Goal: Task Accomplishment & Management: Manage account settings

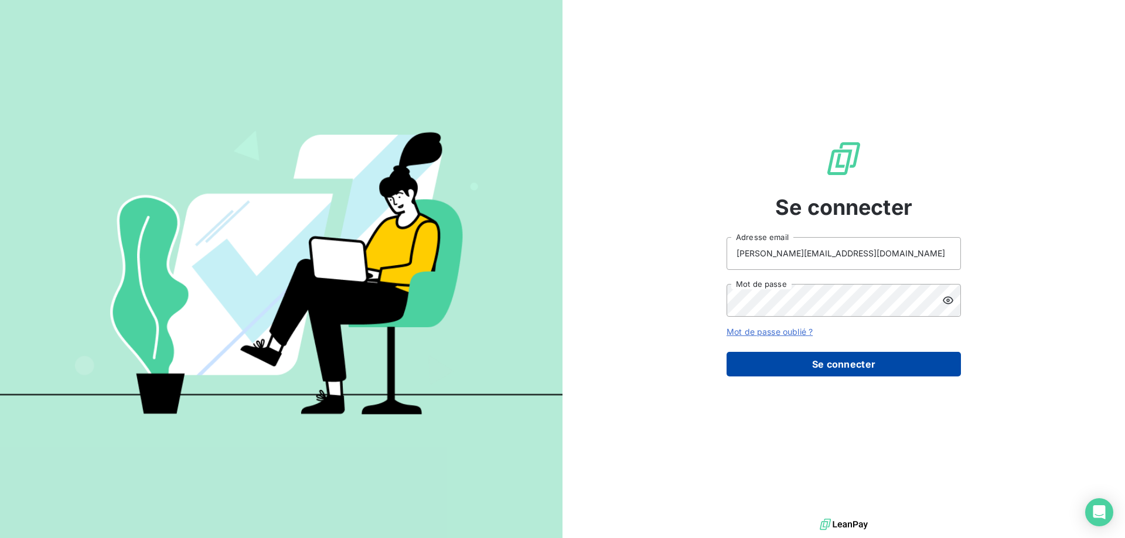
click at [821, 363] on button "Se connecter" at bounding box center [844, 364] width 234 height 25
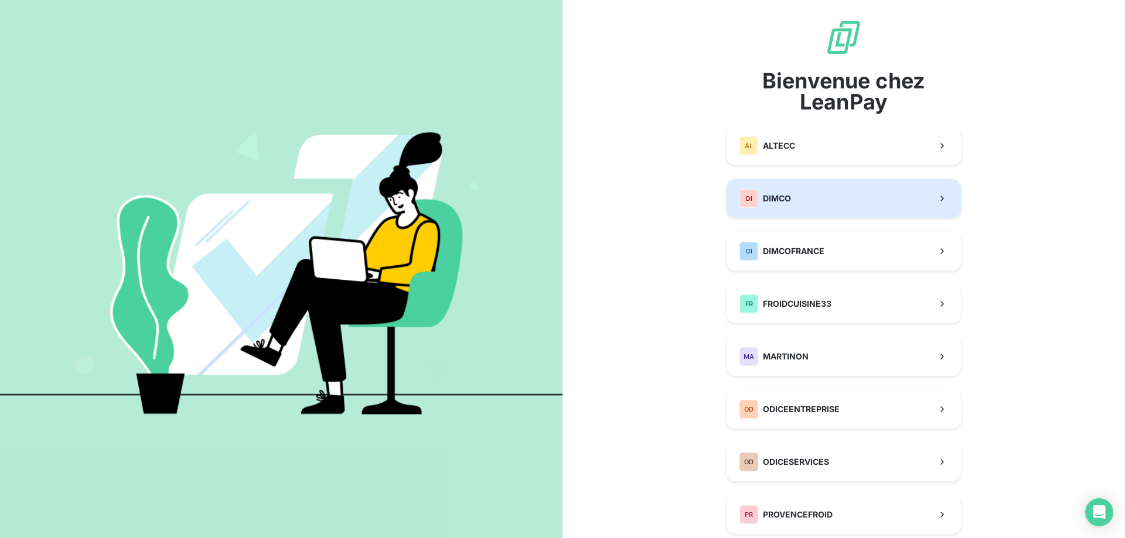
click at [811, 195] on button "DI DIMCO" at bounding box center [844, 198] width 234 height 39
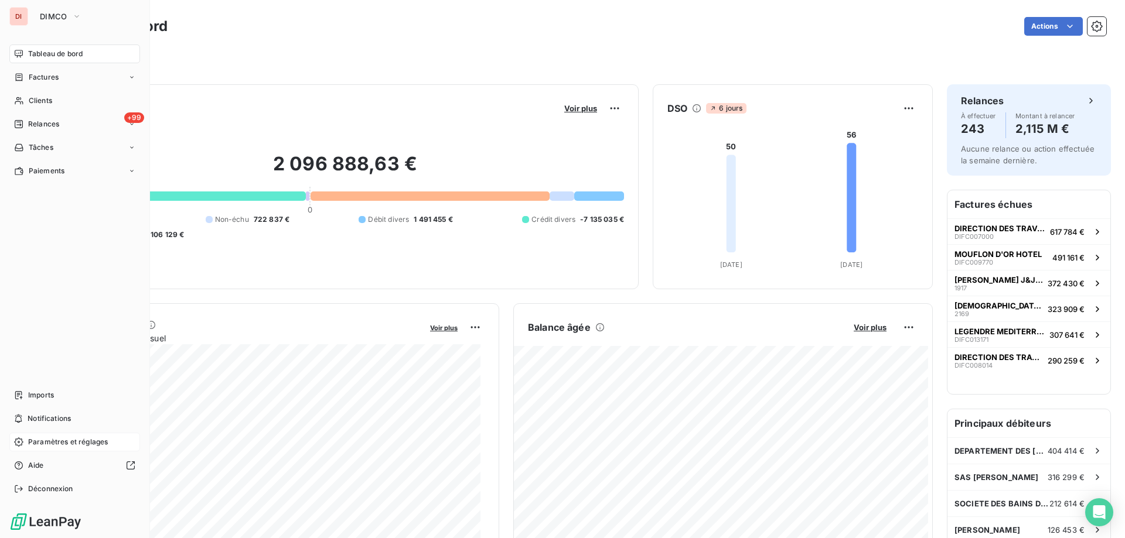
click at [66, 445] on span "Paramètres et réglages" at bounding box center [68, 442] width 80 height 11
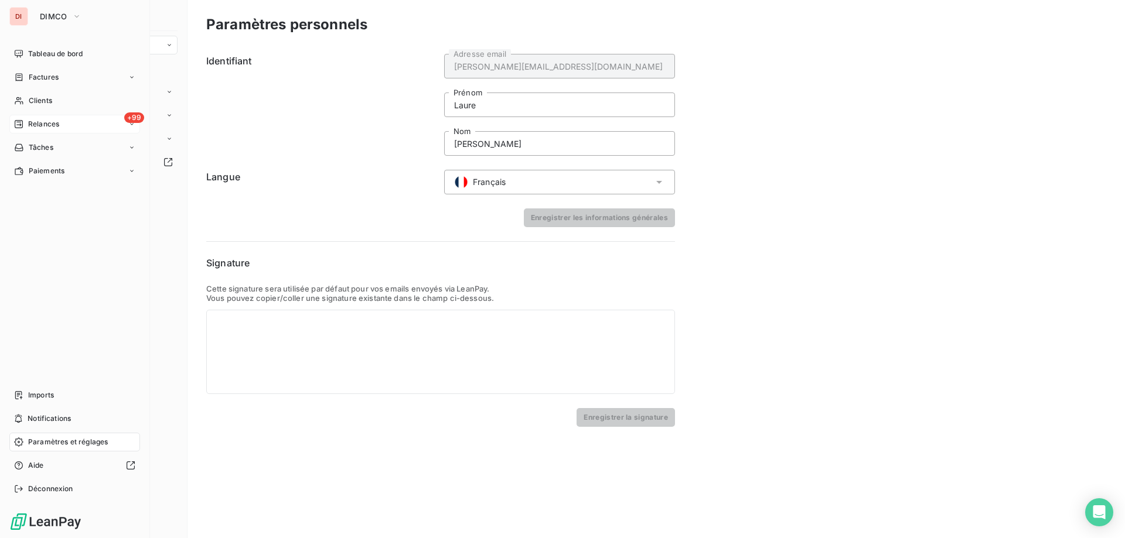
click at [40, 124] on span "Relances" at bounding box center [43, 124] width 31 height 11
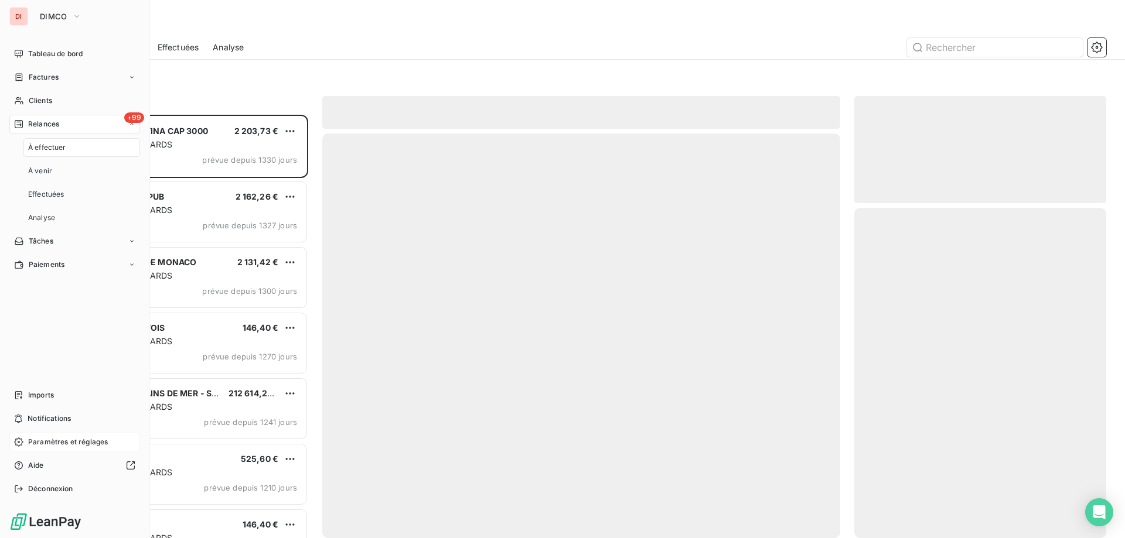
scroll to position [415, 243]
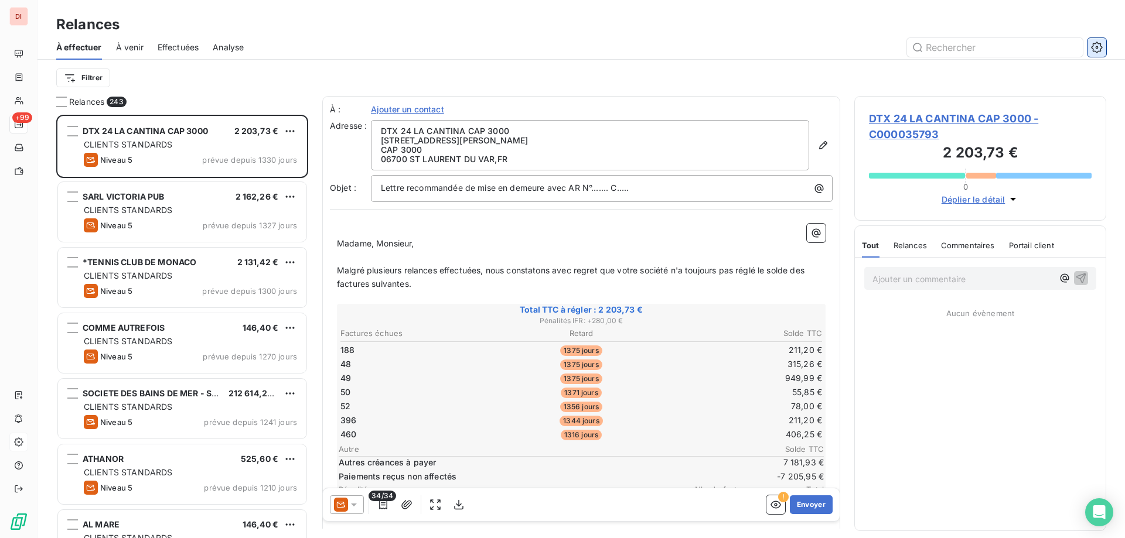
click at [1101, 47] on icon "button" at bounding box center [1097, 48] width 12 height 12
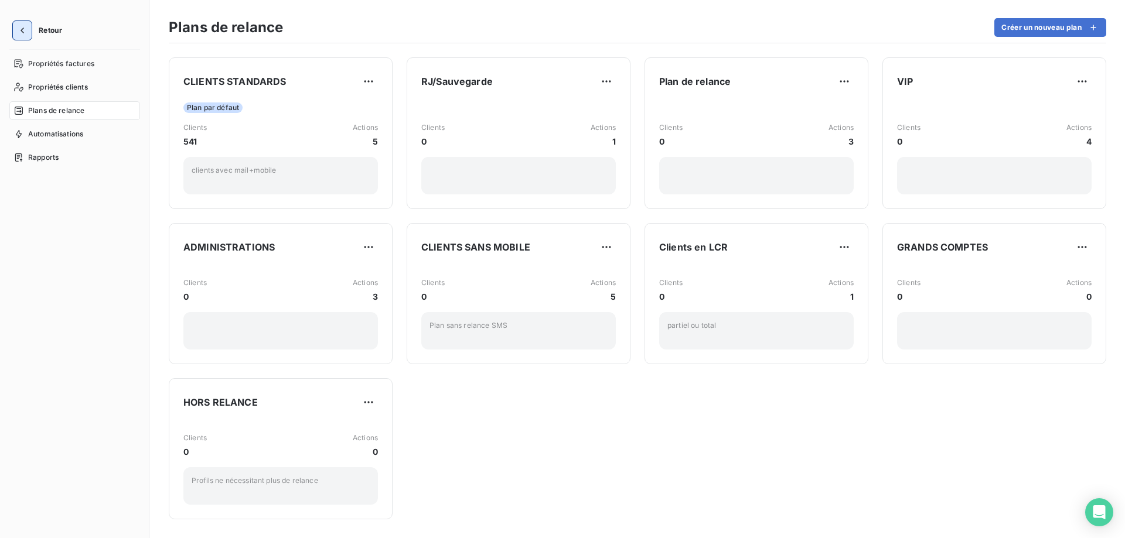
click at [27, 28] on icon "button" at bounding box center [22, 31] width 12 height 12
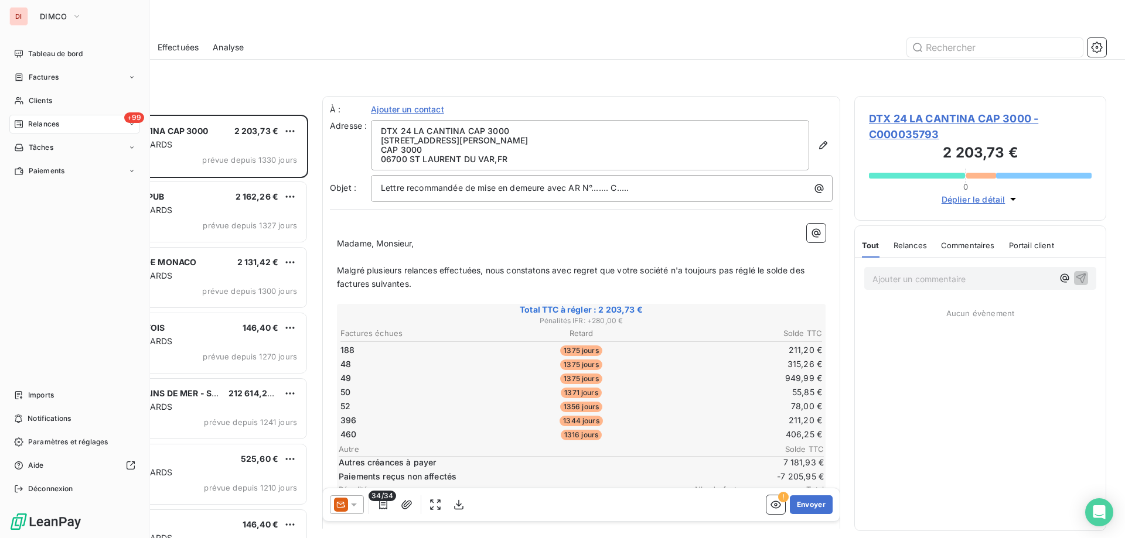
scroll to position [415, 243]
click at [65, 16] on span "DIMCO" at bounding box center [54, 16] width 28 height 9
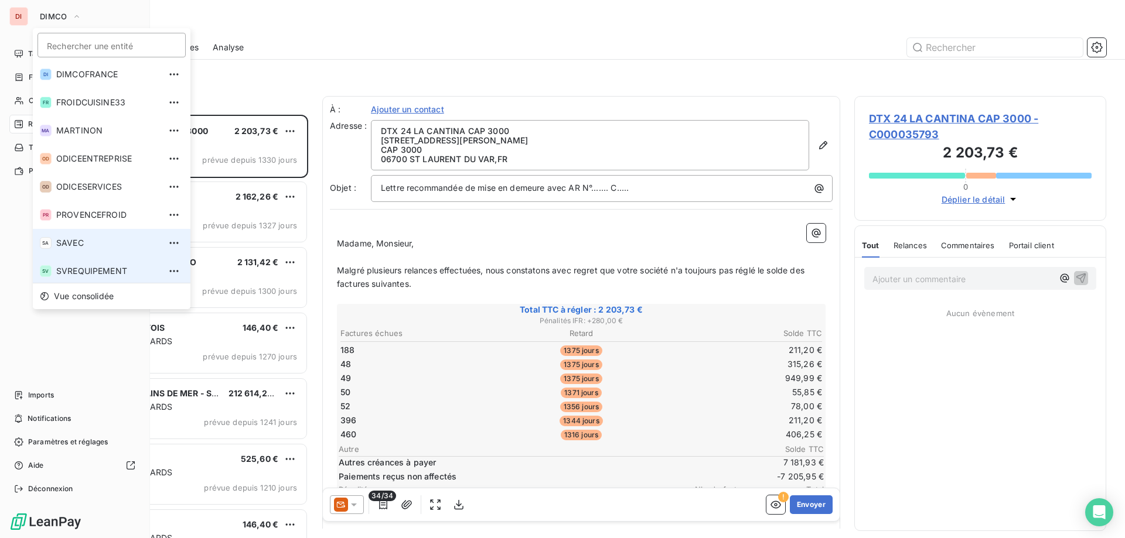
scroll to position [60, 0]
click at [84, 264] on span "SVREQUIPEMENT" at bounding box center [108, 269] width 104 height 12
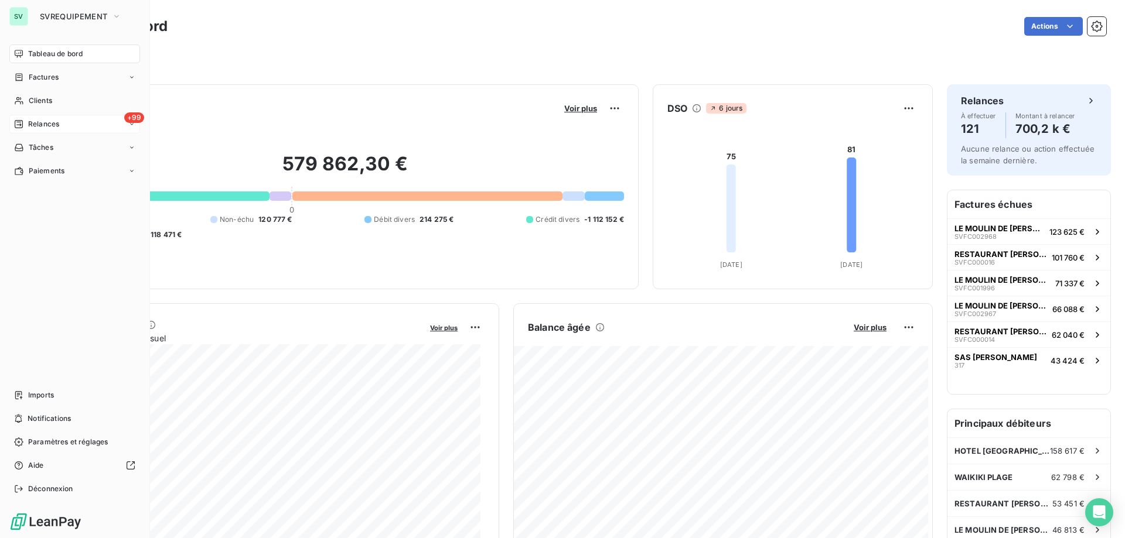
click at [59, 117] on div "+99 Relances" at bounding box center [74, 124] width 131 height 19
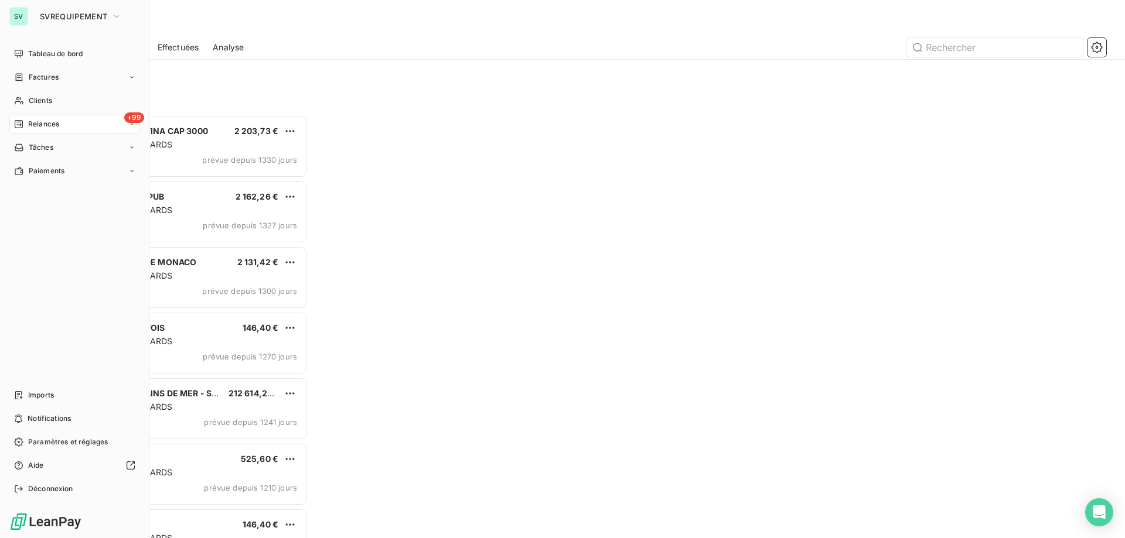
scroll to position [415, 243]
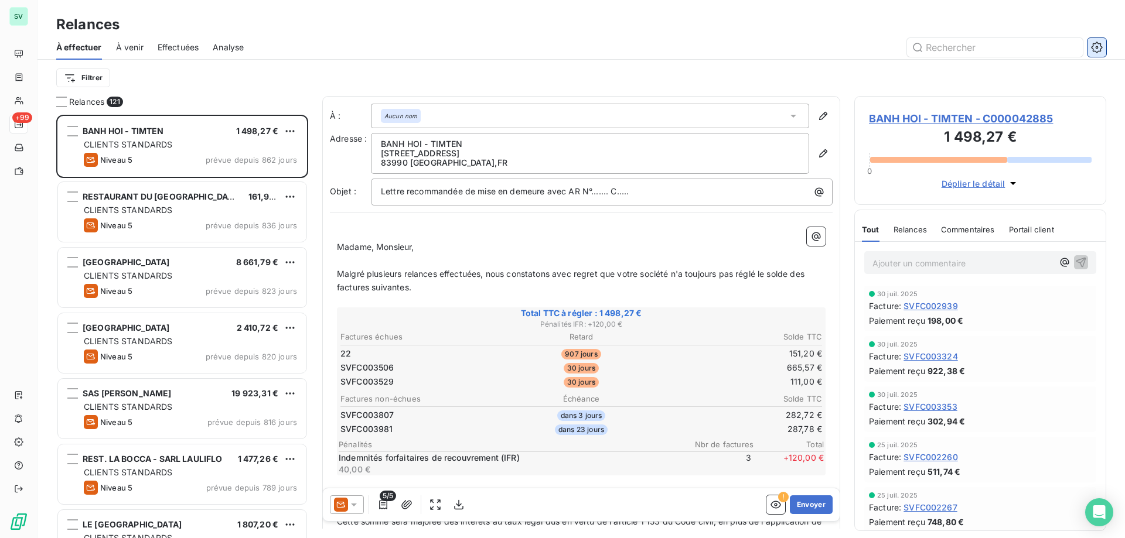
click at [1098, 50] on icon "button" at bounding box center [1097, 48] width 12 height 12
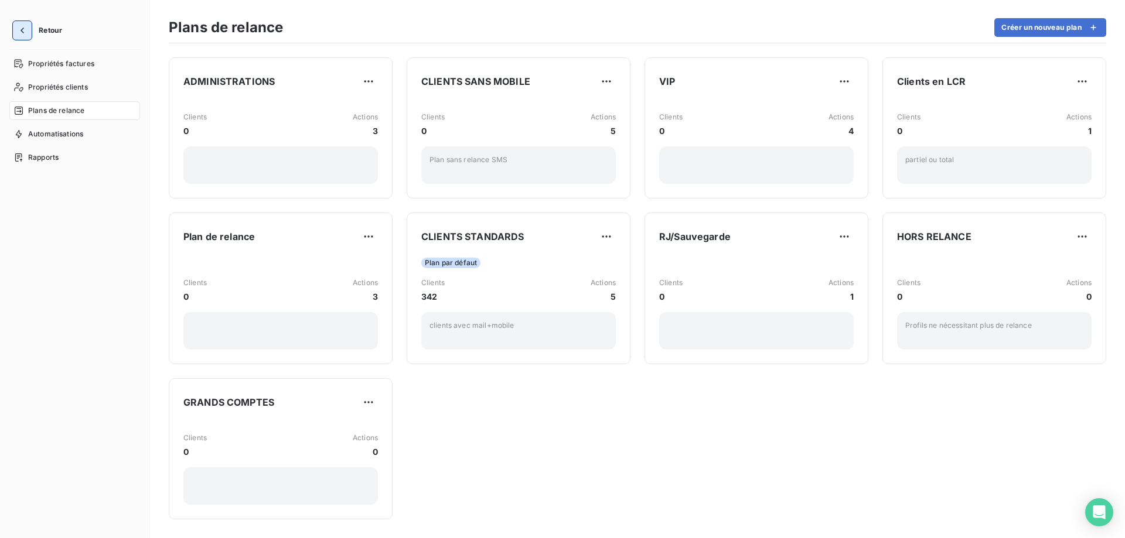
click at [21, 29] on icon "button" at bounding box center [22, 31] width 12 height 12
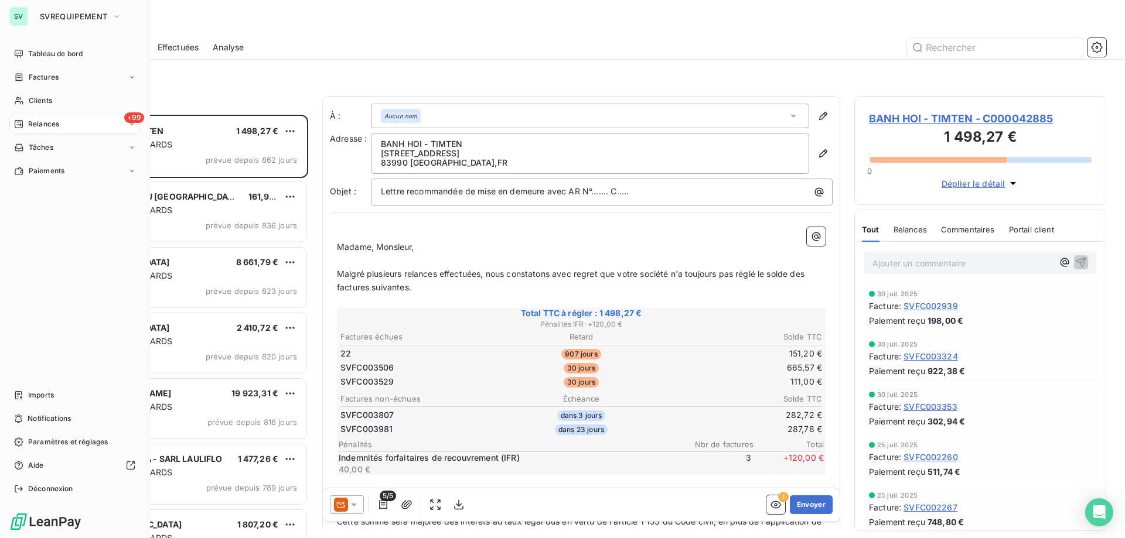
scroll to position [415, 243]
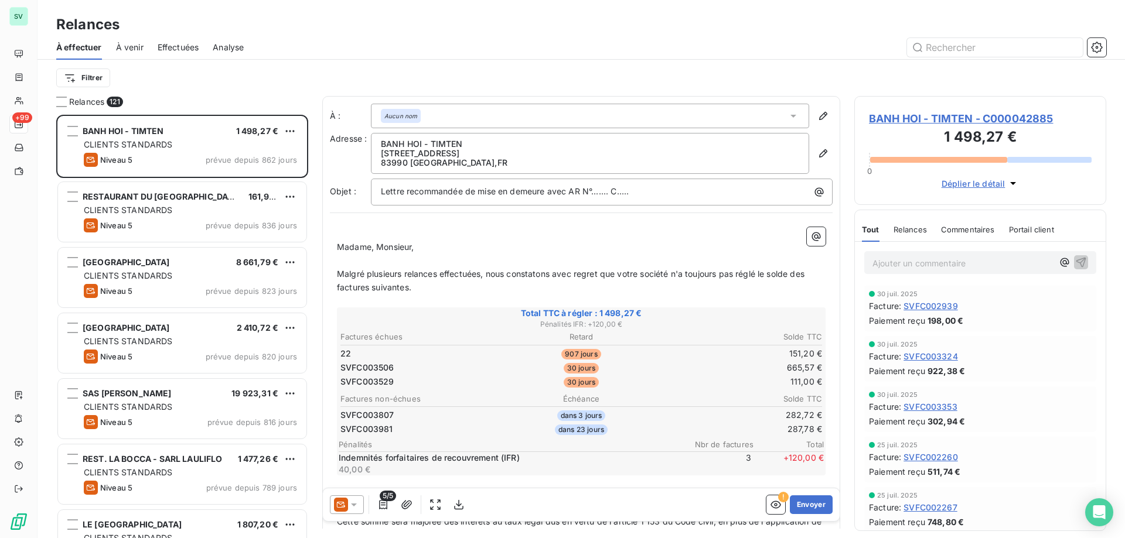
click at [457, 35] on div "Relances" at bounding box center [580, 24] width 1087 height 21
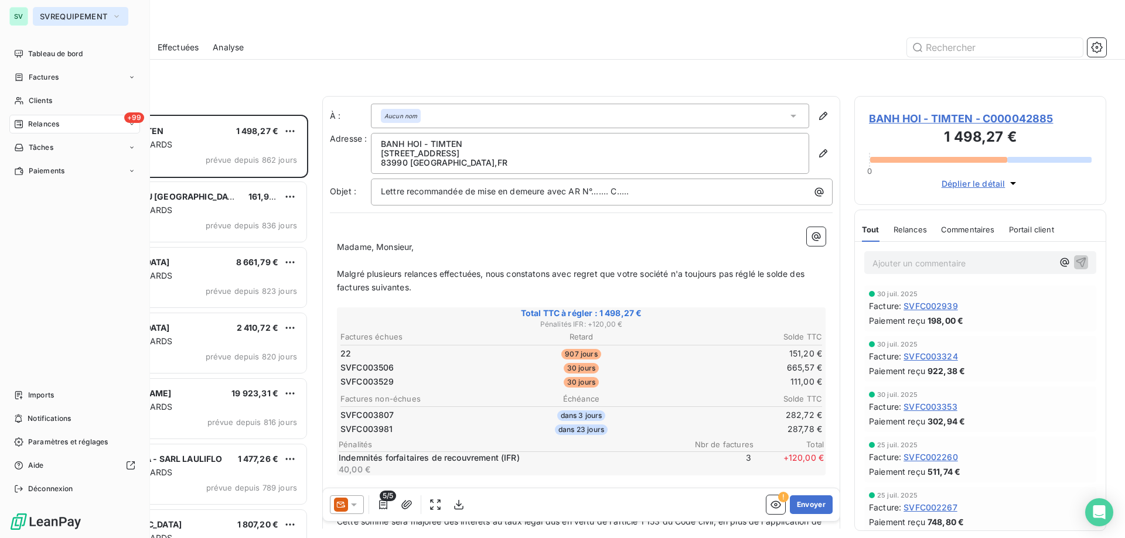
click at [40, 19] on span "SVREQUIPEMENT" at bounding box center [73, 16] width 67 height 9
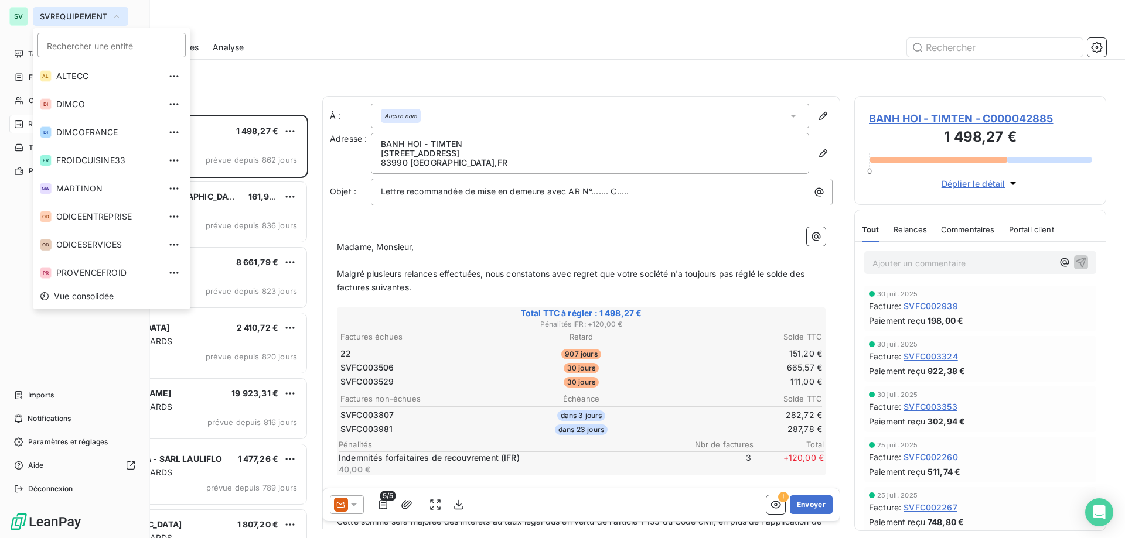
scroll to position [60, 0]
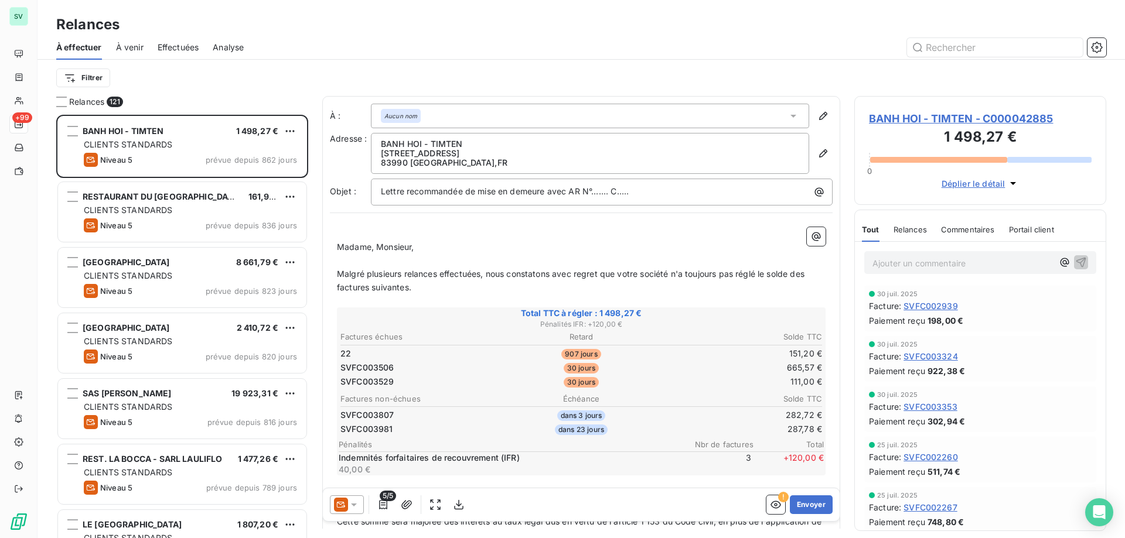
click at [343, 37] on div "À effectuer À venir Effectuées Analyse" at bounding box center [580, 47] width 1087 height 25
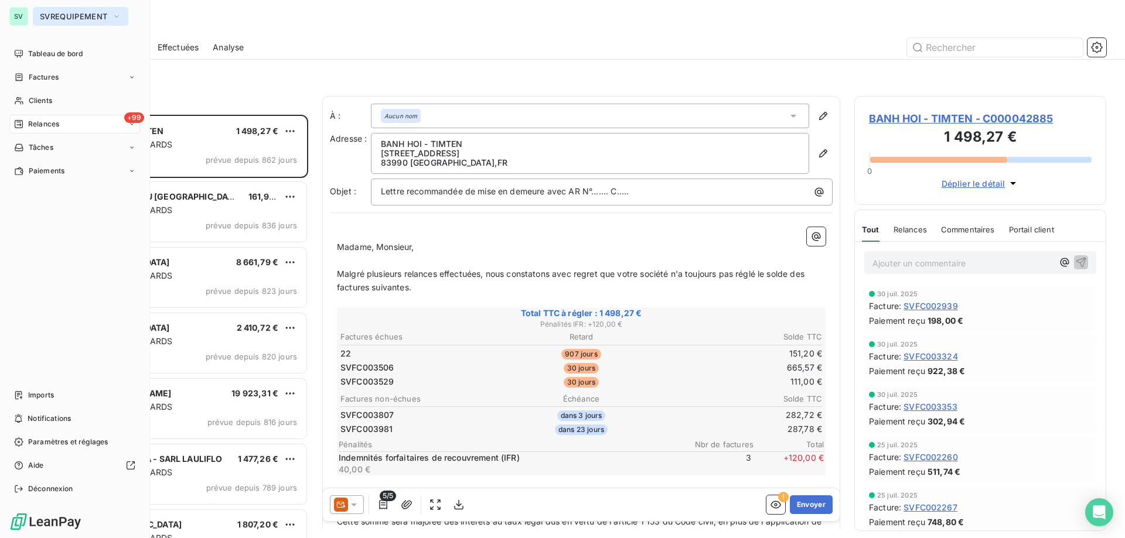
click at [86, 15] on span "SVREQUIPEMENT" at bounding box center [73, 16] width 67 height 9
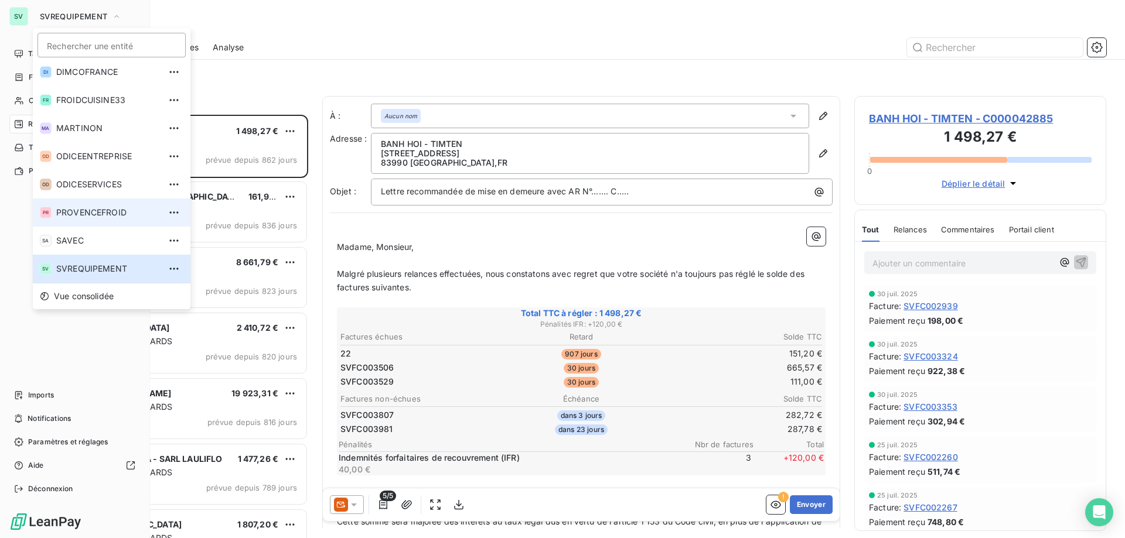
click at [112, 207] on li "PR PROVENCEFROID" at bounding box center [112, 213] width 158 height 28
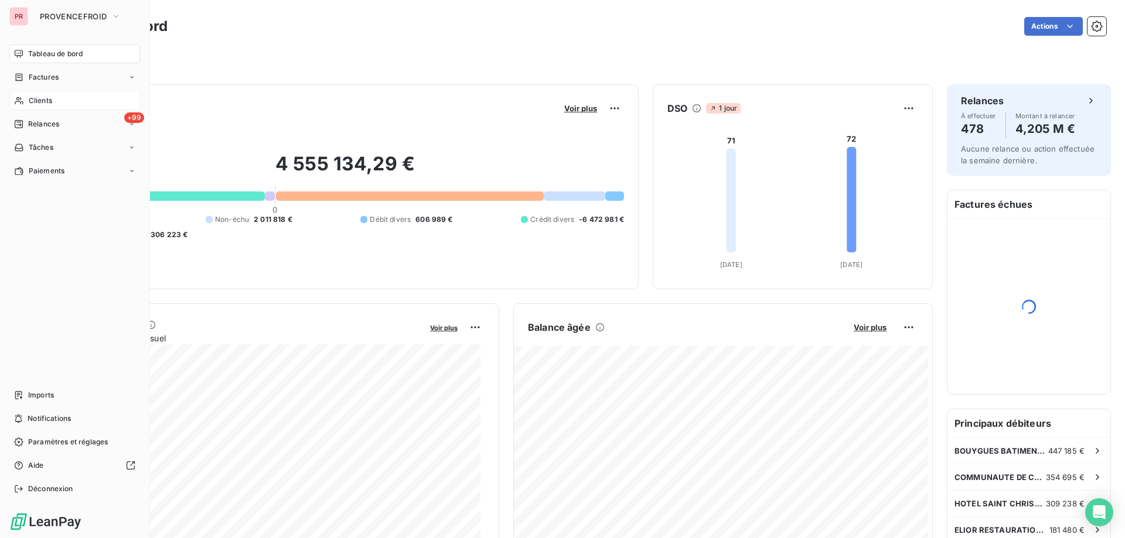
click at [36, 102] on span "Clients" at bounding box center [40, 101] width 23 height 11
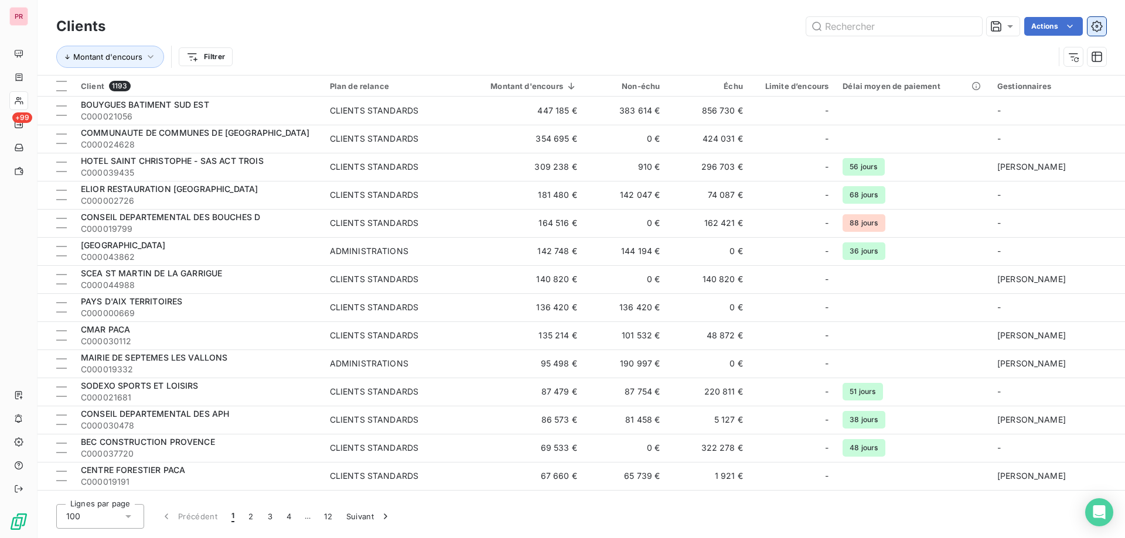
click at [1090, 30] on button "button" at bounding box center [1096, 26] width 19 height 19
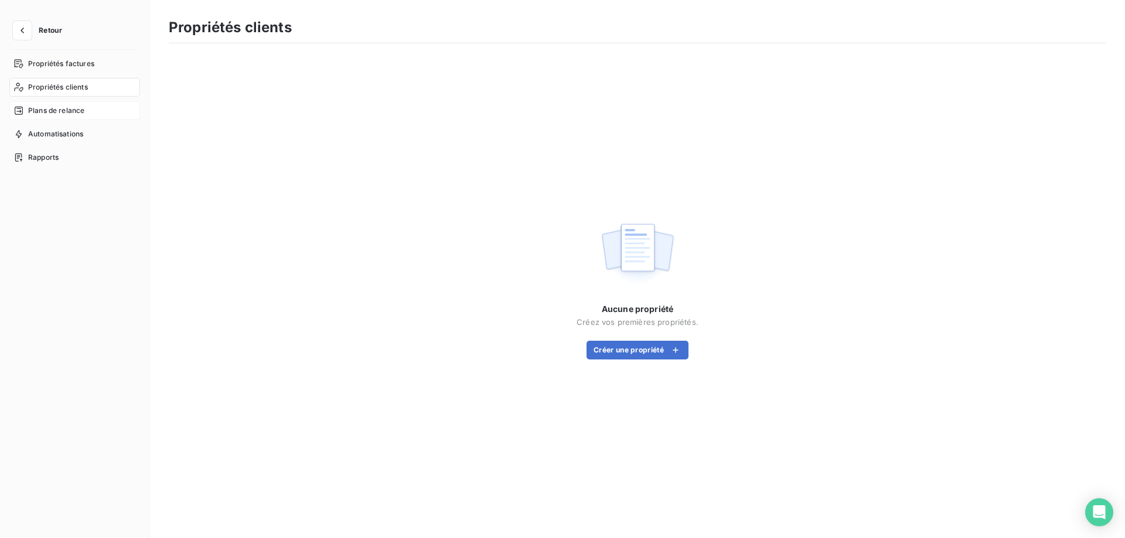
click at [72, 110] on span "Plans de relance" at bounding box center [56, 110] width 56 height 11
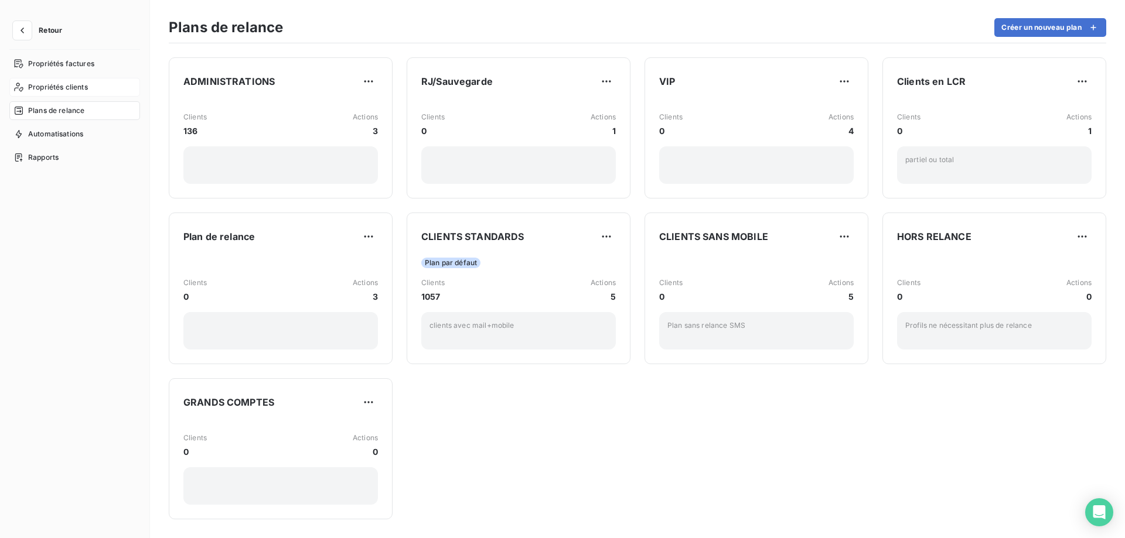
click at [66, 90] on span "Propriétés clients" at bounding box center [58, 87] width 60 height 11
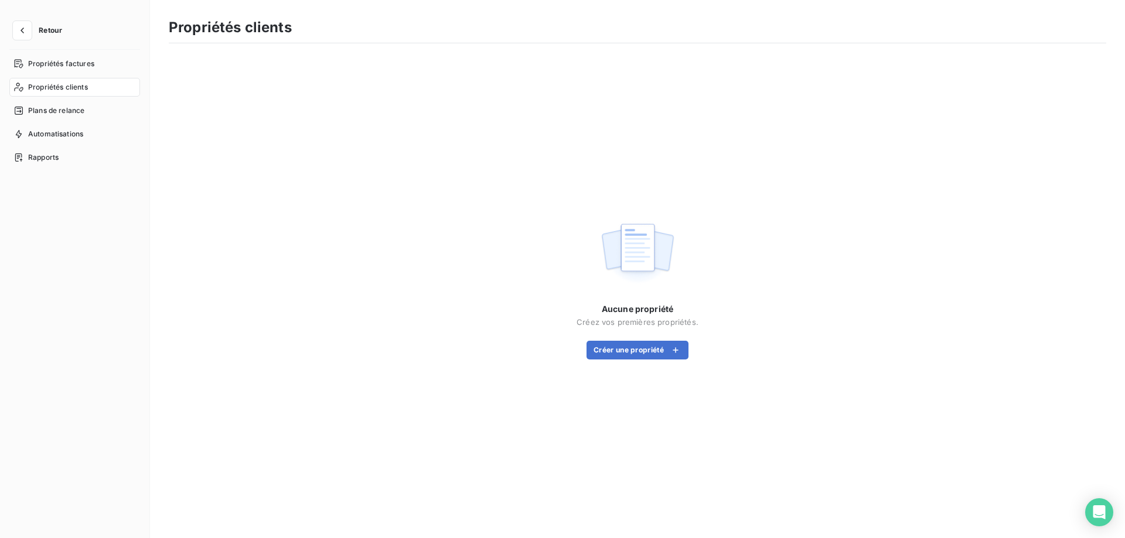
click at [62, 88] on span "Propriétés clients" at bounding box center [58, 87] width 60 height 11
click at [25, 30] on icon "button" at bounding box center [22, 31] width 12 height 12
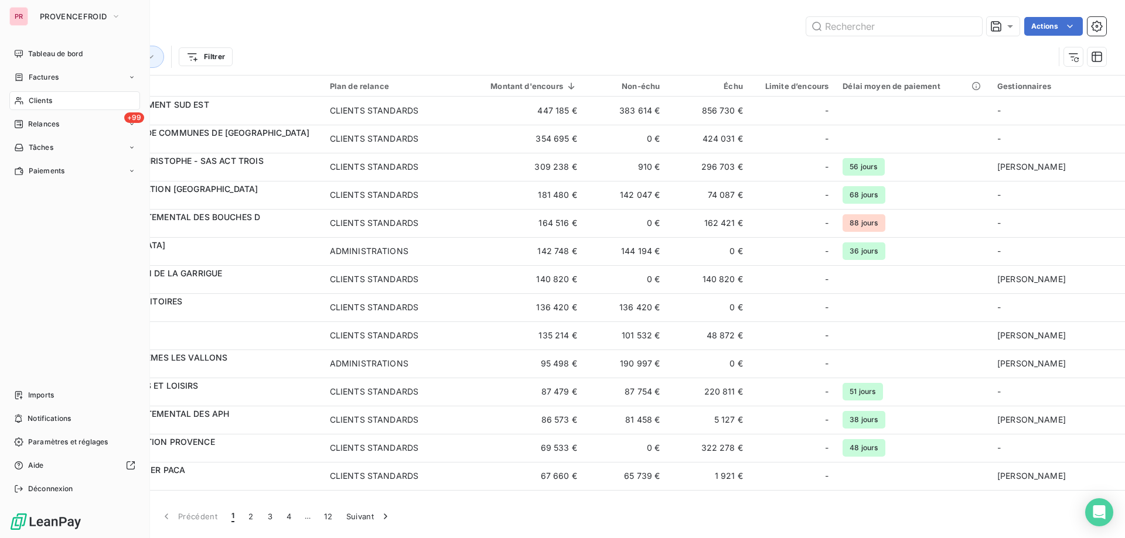
click at [58, 101] on div "Clients" at bounding box center [74, 100] width 131 height 19
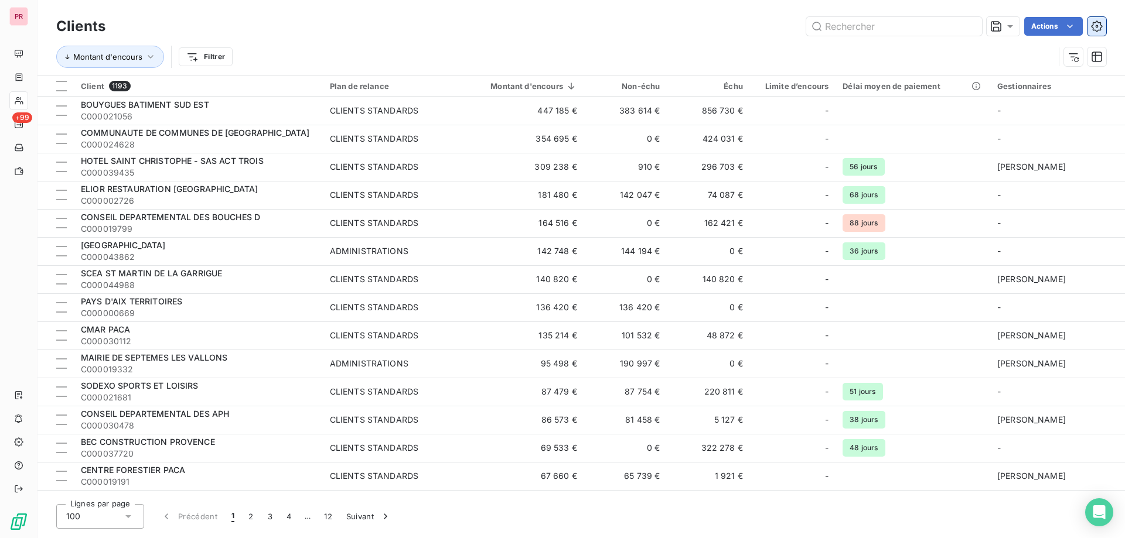
click at [1096, 31] on icon "button" at bounding box center [1096, 26] width 11 height 11
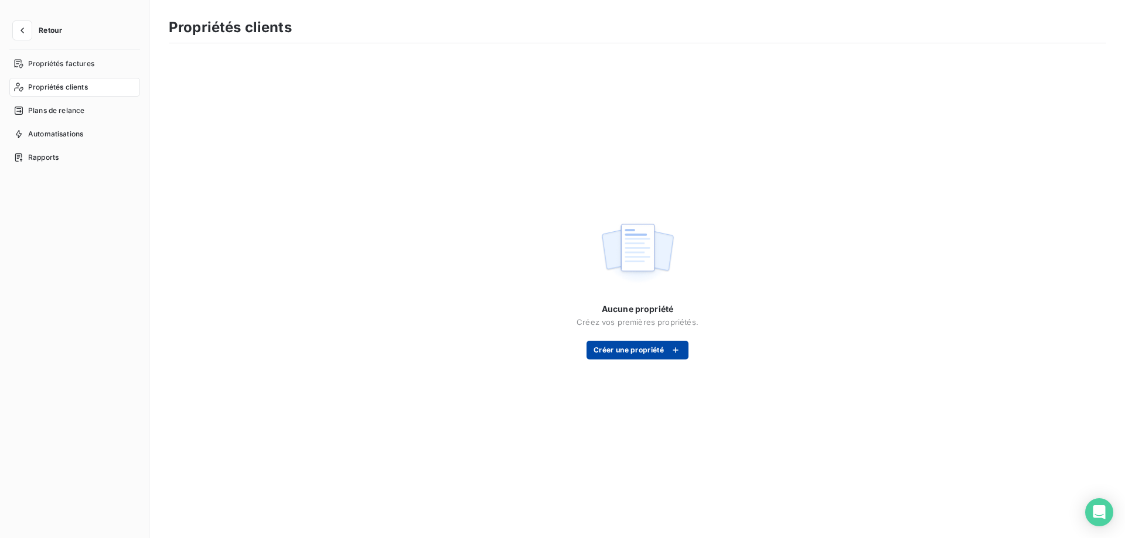
click at [654, 353] on button "Créer une propriété" at bounding box center [638, 350] width 102 height 19
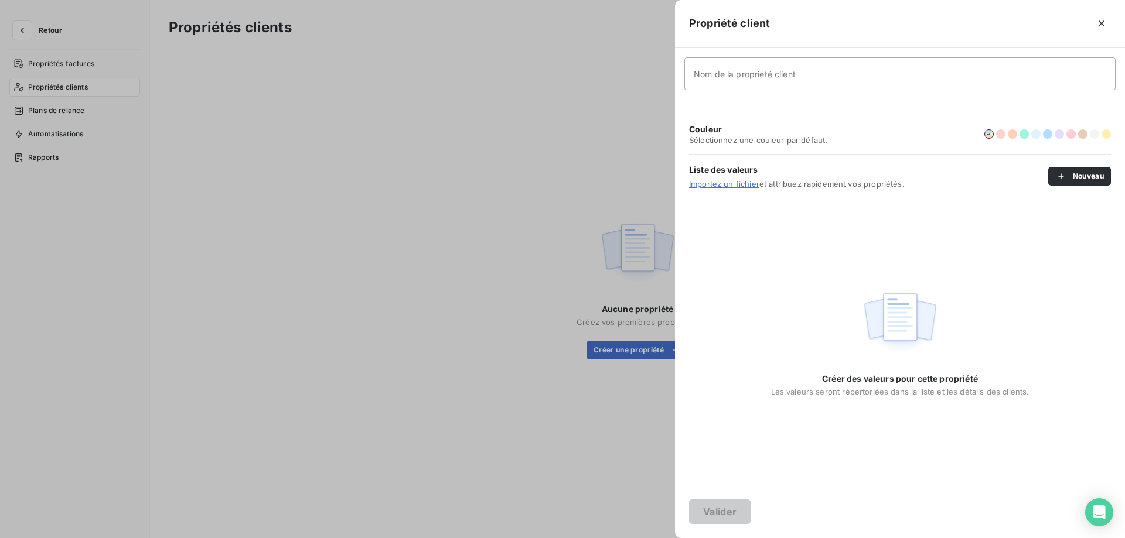
click at [697, 79] on input "Nom de la propriété client" at bounding box center [899, 73] width 431 height 33
type input "Administrations"
click at [1034, 134] on button "button" at bounding box center [1035, 133] width 9 height 9
click at [711, 506] on button "Valider" at bounding box center [720, 512] width 62 height 25
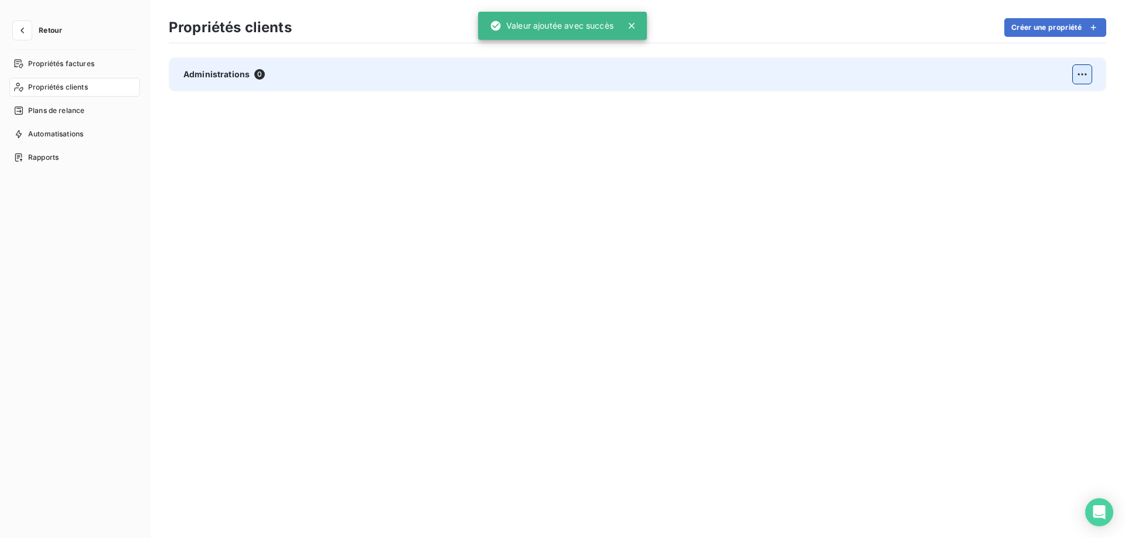
click at [1087, 75] on html "Retour Propriétés factures Propriétés clients Plans de relance Automatisations …" at bounding box center [562, 269] width 1125 height 538
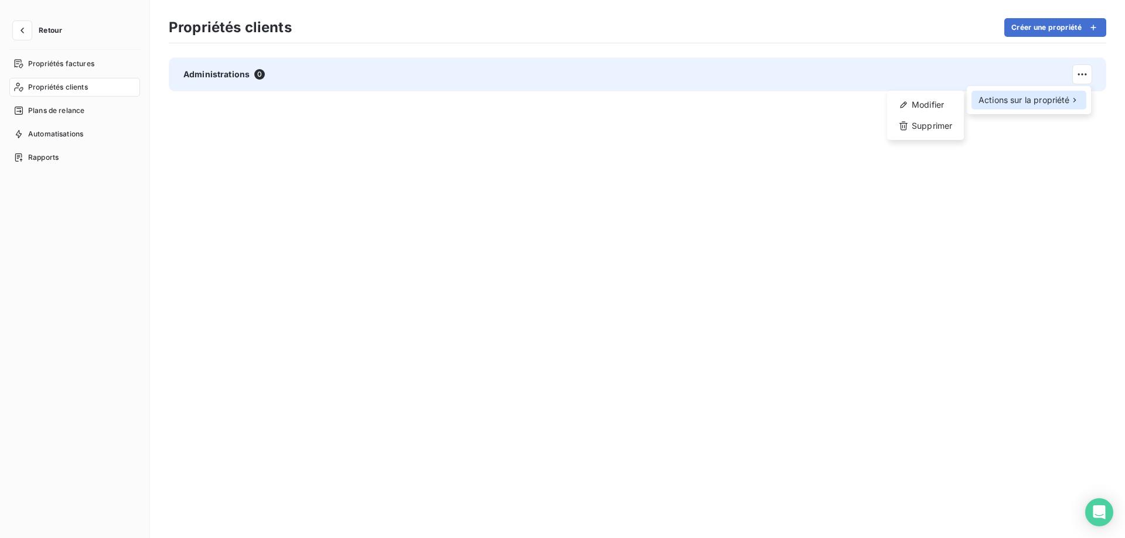
click at [1059, 100] on span "Actions sur la propriété" at bounding box center [1024, 100] width 91 height 12
click at [1027, 107] on div "Actions sur la propriété" at bounding box center [1028, 100] width 115 height 19
click at [925, 105] on div "Modifier" at bounding box center [925, 105] width 67 height 19
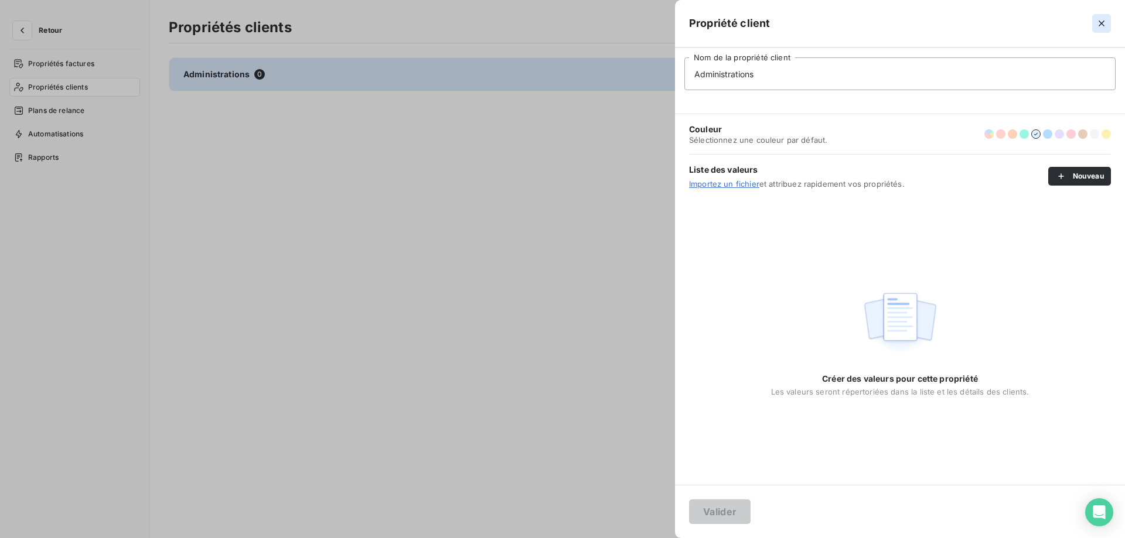
click at [1100, 22] on icon "button" at bounding box center [1102, 24] width 6 height 6
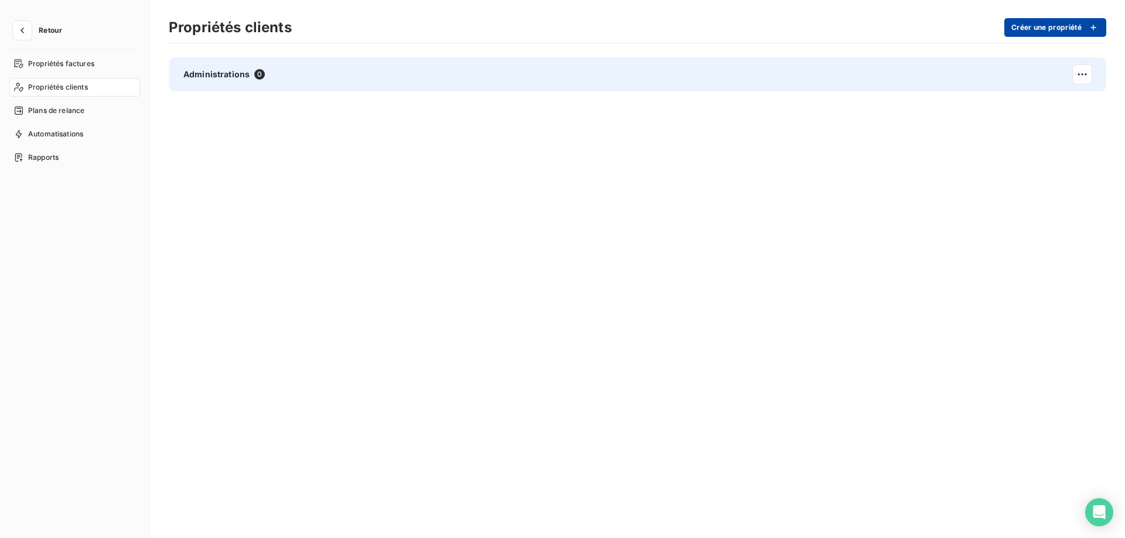
click at [1045, 27] on button "Créer une propriété" at bounding box center [1055, 27] width 102 height 19
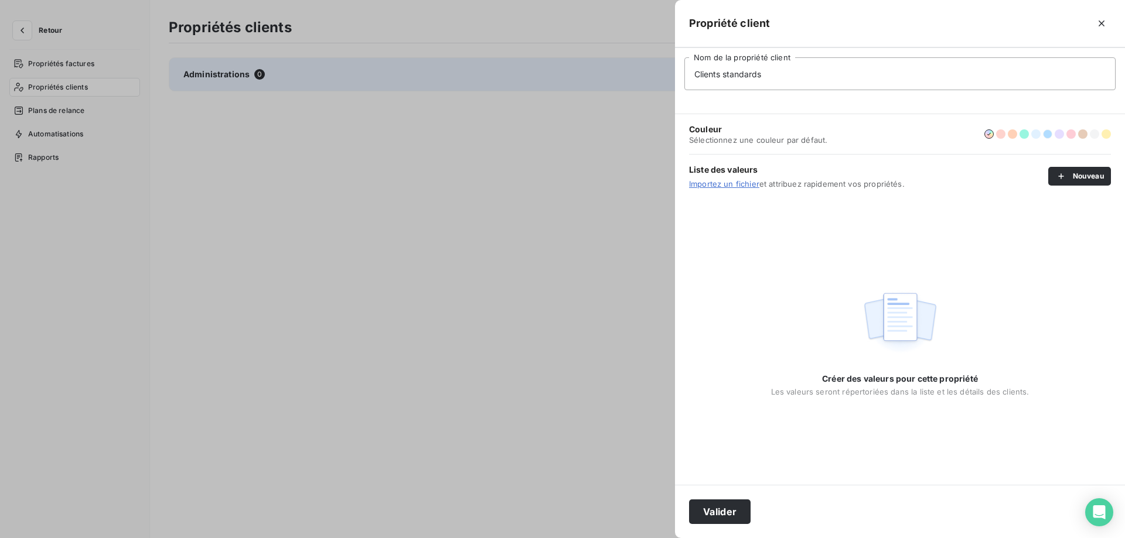
type input "Clients standards"
click at [1045, 137] on button "button" at bounding box center [1047, 133] width 9 height 9
click at [734, 513] on button "Valider" at bounding box center [720, 512] width 62 height 25
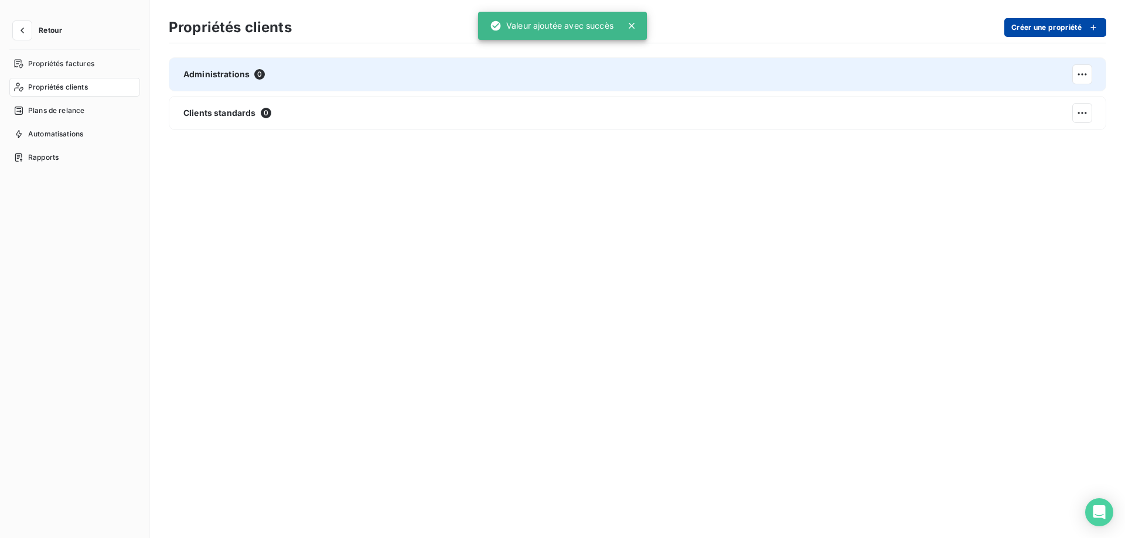
click at [1028, 29] on button "Créer une propriété" at bounding box center [1055, 27] width 102 height 19
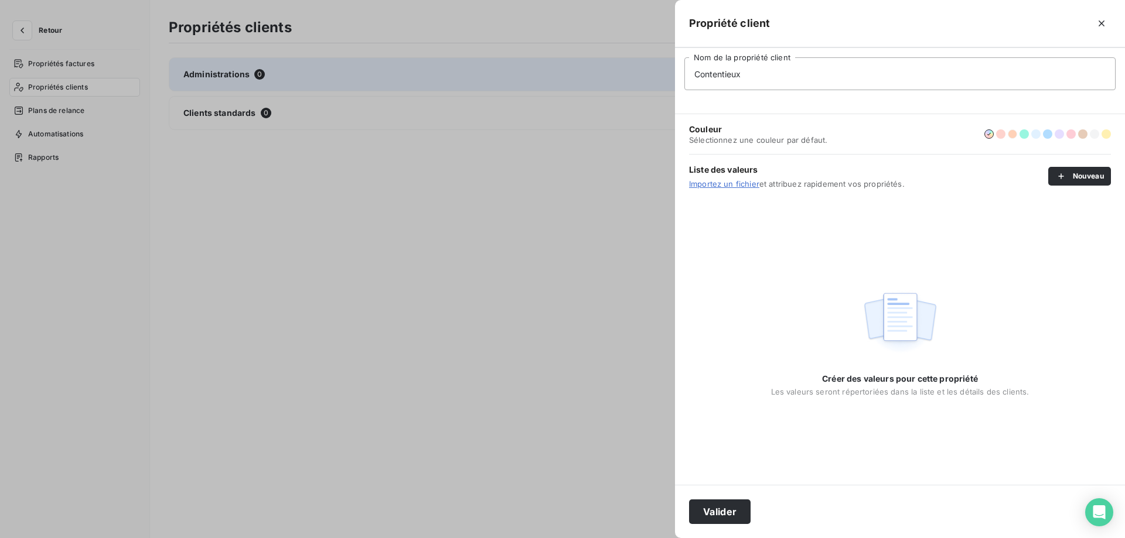
type input "Contentieux"
click at [1012, 137] on button "button" at bounding box center [1012, 133] width 9 height 9
click at [740, 507] on button "Valider" at bounding box center [720, 512] width 62 height 25
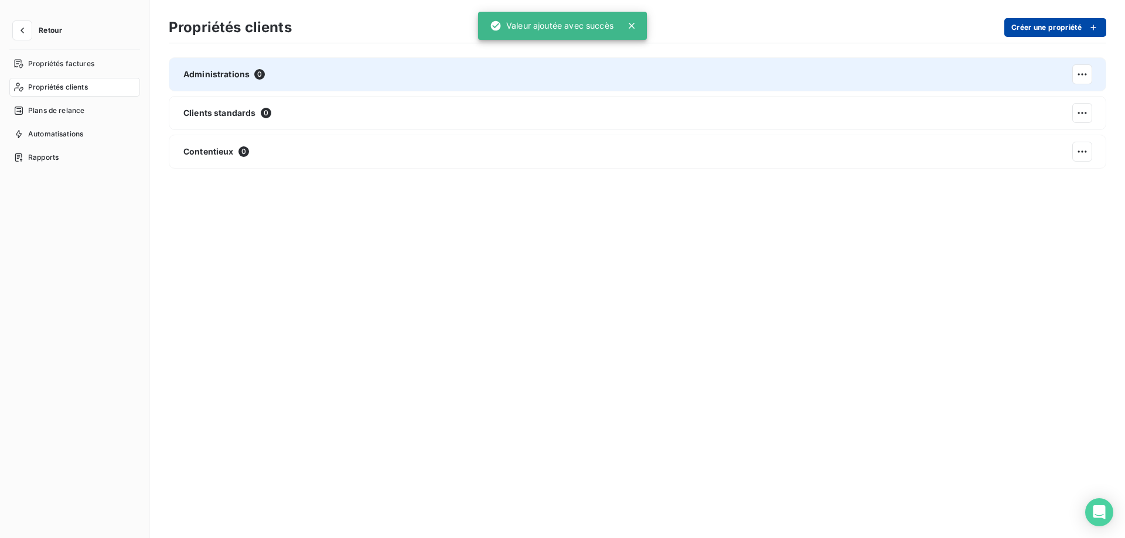
click at [1061, 30] on button "Créer une propriété" at bounding box center [1055, 27] width 102 height 19
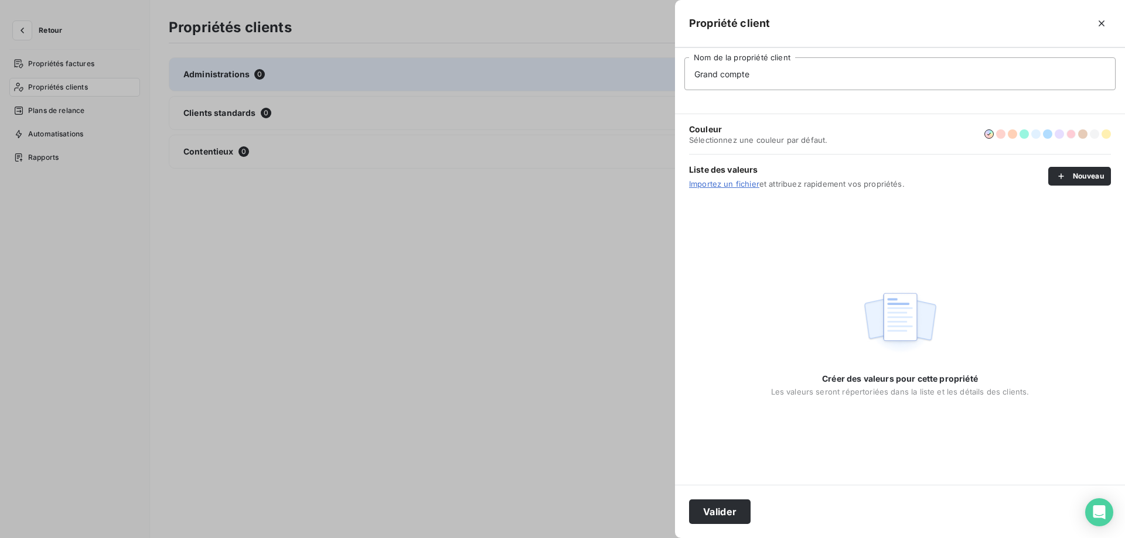
type input "Grand compte"
click at [1073, 134] on button "button" at bounding box center [1070, 133] width 9 height 9
click at [720, 502] on button "Valider" at bounding box center [720, 512] width 62 height 25
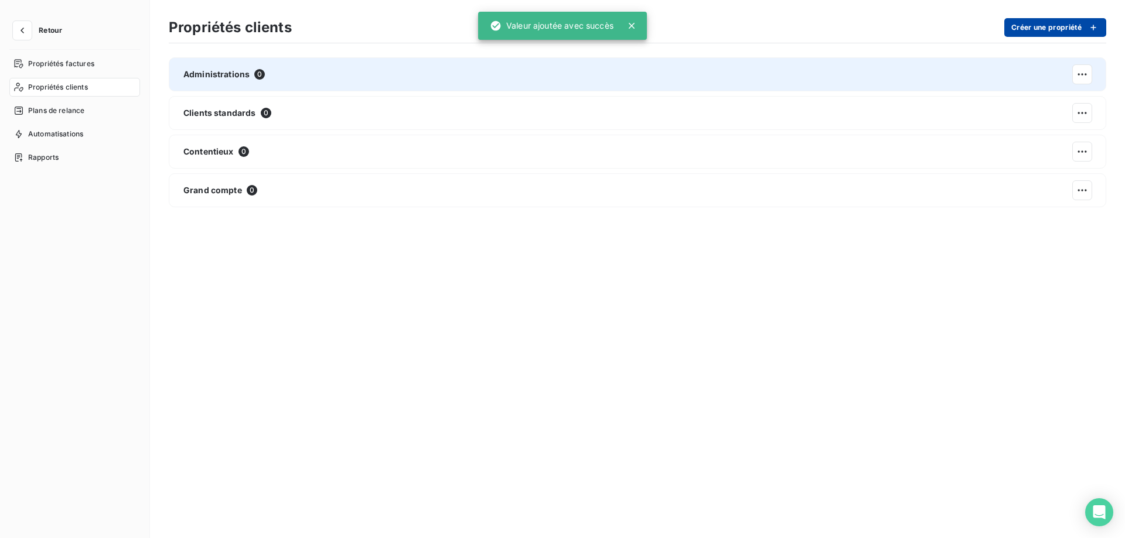
click at [1025, 30] on button "Créer une propriété" at bounding box center [1055, 27] width 102 height 19
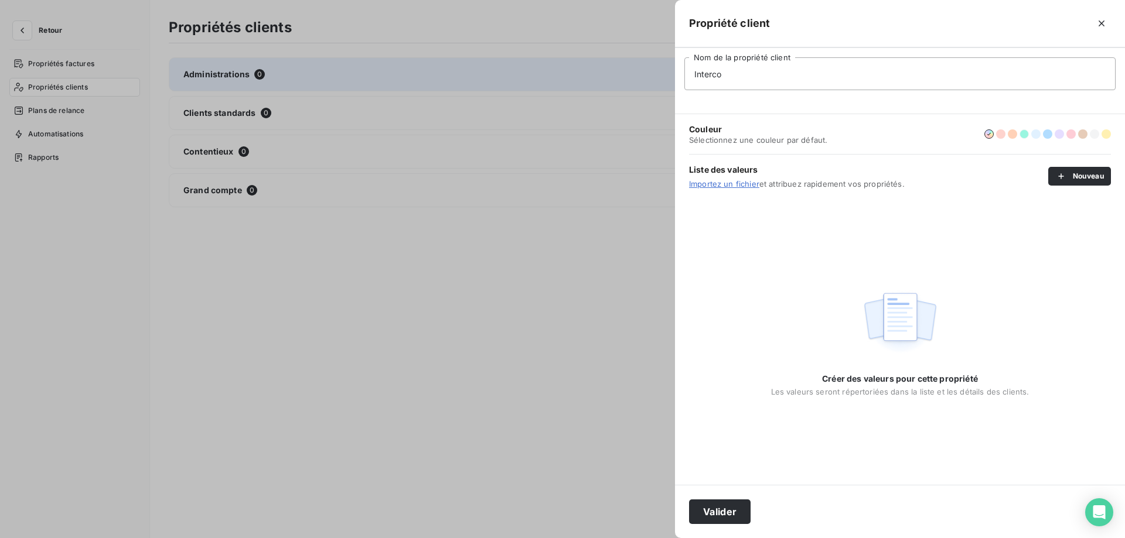
type input "Interco"
click at [1022, 135] on button "button" at bounding box center [1024, 133] width 9 height 9
click at [737, 511] on button "Valider" at bounding box center [720, 512] width 62 height 25
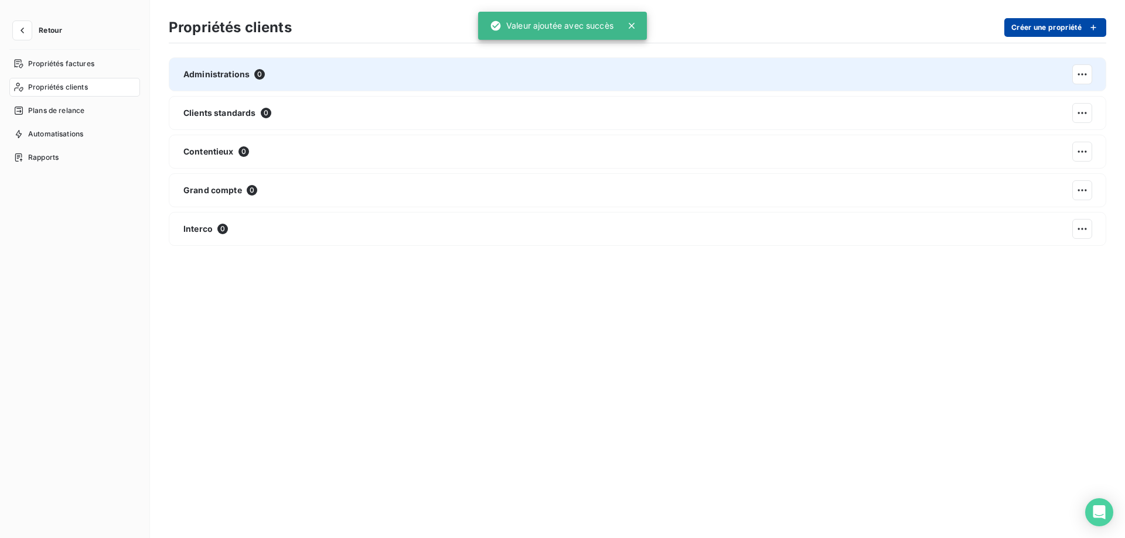
click at [1031, 20] on button "Créer une propriété" at bounding box center [1055, 27] width 102 height 19
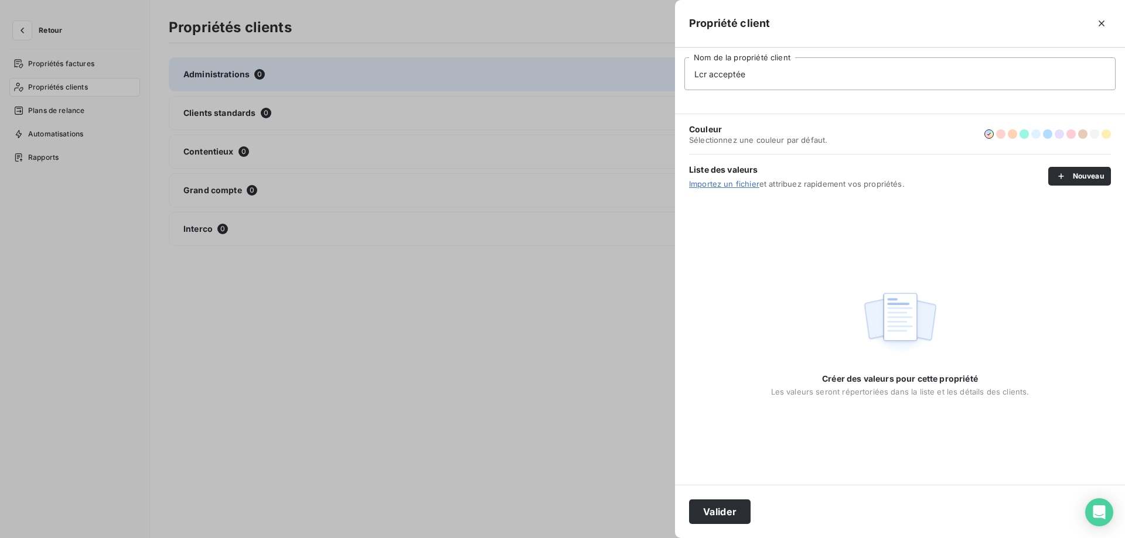
type input "LCR acceptée"
click at [1082, 138] on button "button" at bounding box center [1082, 133] width 9 height 9
click at [741, 510] on button "Valider" at bounding box center [720, 512] width 62 height 25
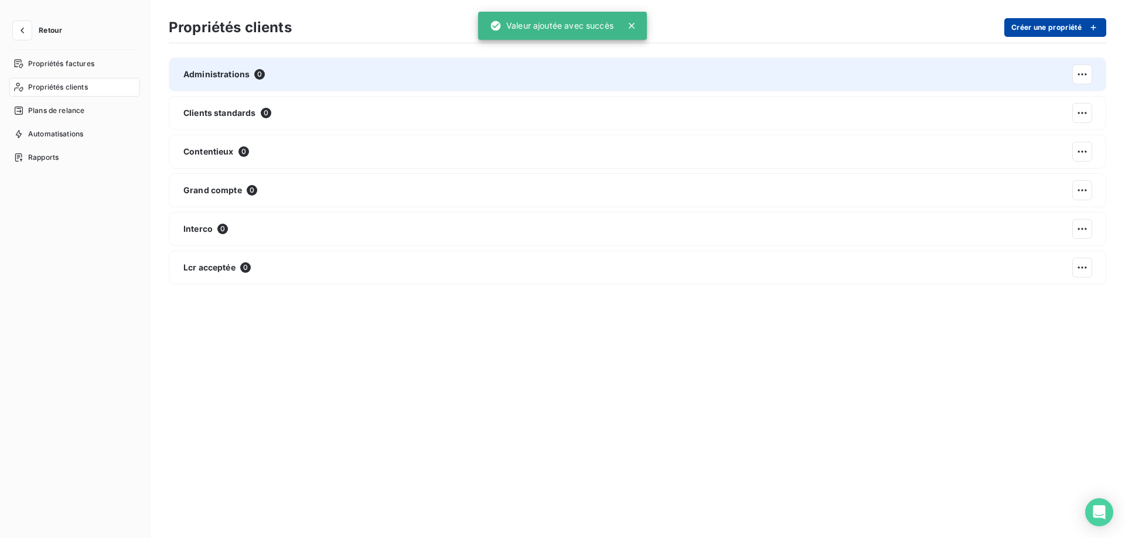
click at [1034, 30] on button "Créer une propriété" at bounding box center [1055, 27] width 102 height 19
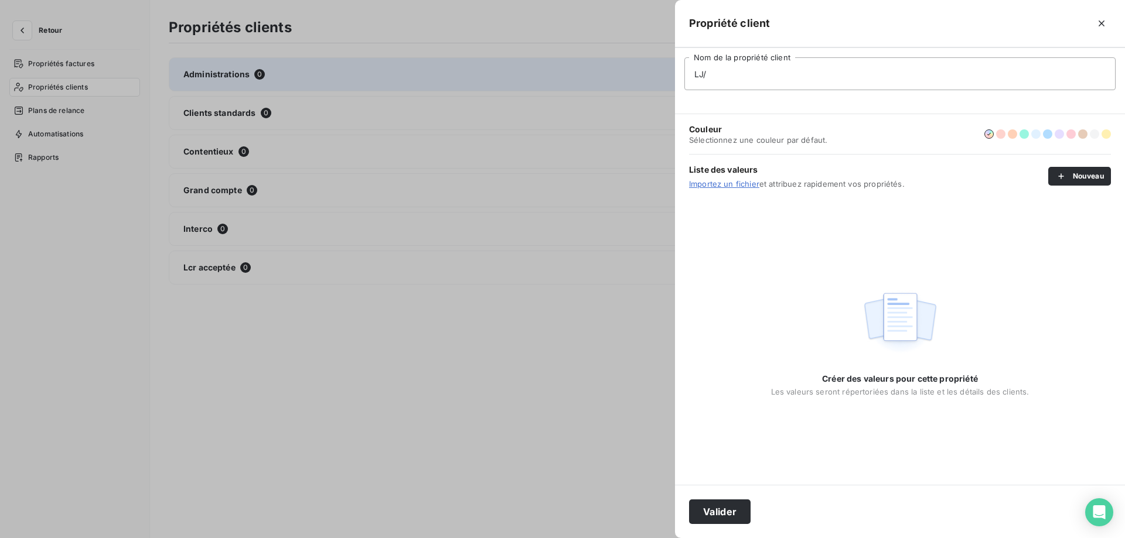
type input "LJ/Fermeture déf"
click at [1002, 135] on button "button" at bounding box center [1000, 133] width 9 height 9
click at [724, 517] on button "Valider" at bounding box center [720, 512] width 62 height 25
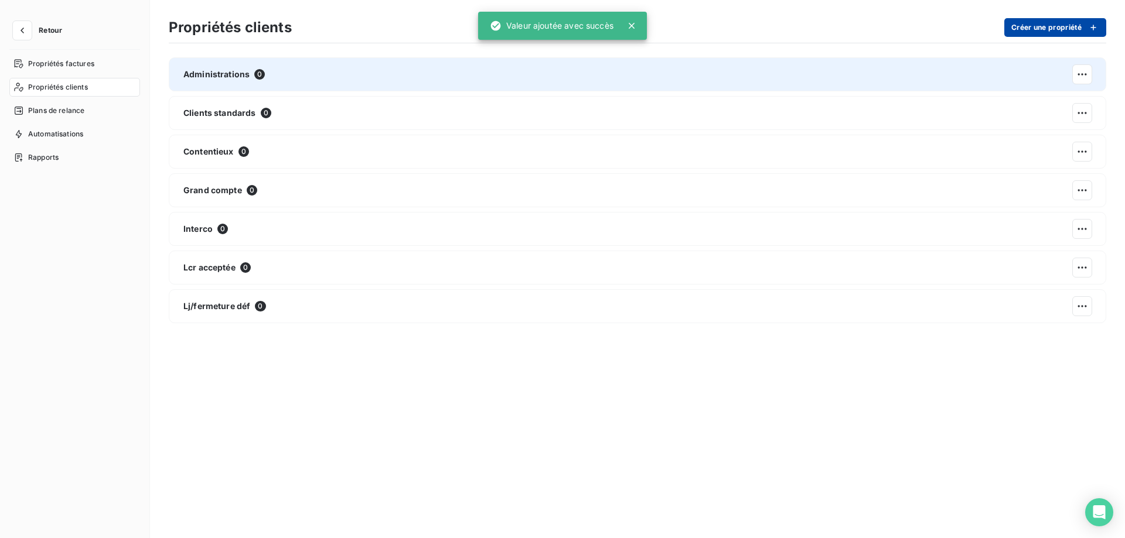
click at [1038, 25] on button "Créer une propriété" at bounding box center [1055, 27] width 102 height 19
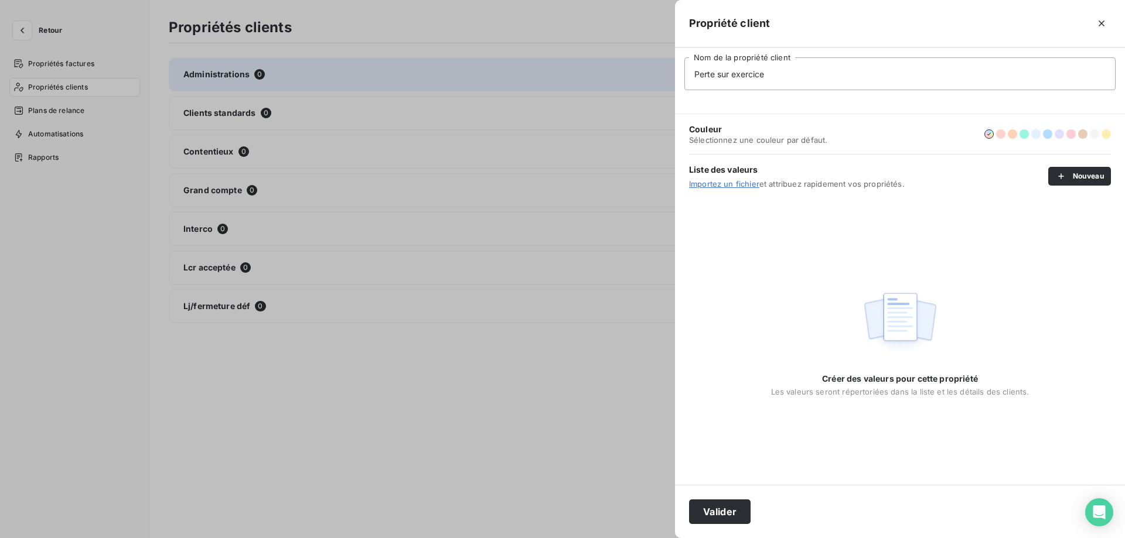
type input "Perte sur exercice"
click at [1095, 136] on button "button" at bounding box center [1094, 133] width 9 height 9
click at [730, 515] on button "Valider" at bounding box center [720, 512] width 62 height 25
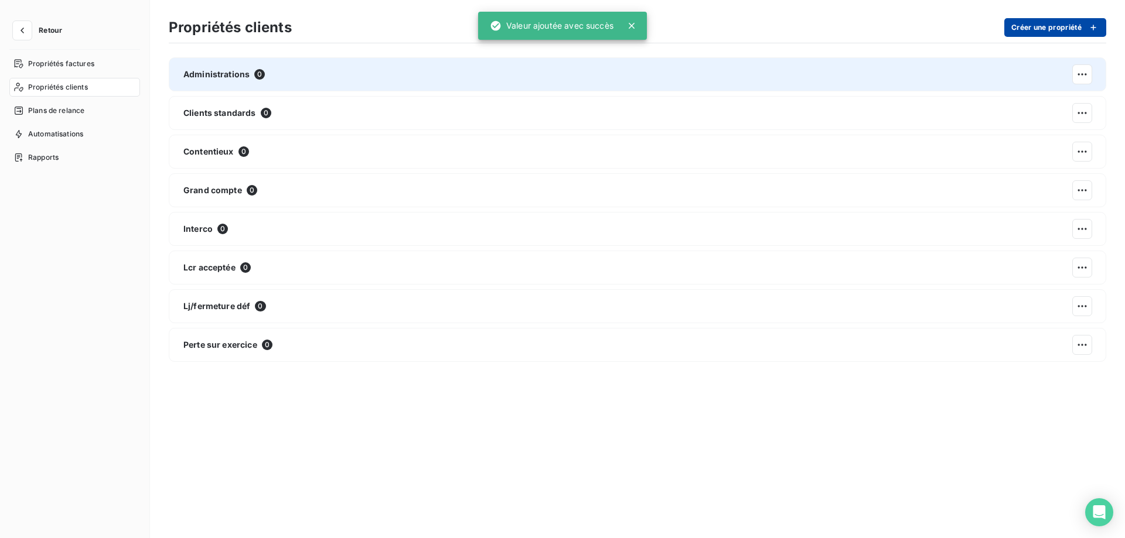
click at [1036, 26] on button "Créer une propriété" at bounding box center [1055, 27] width 102 height 19
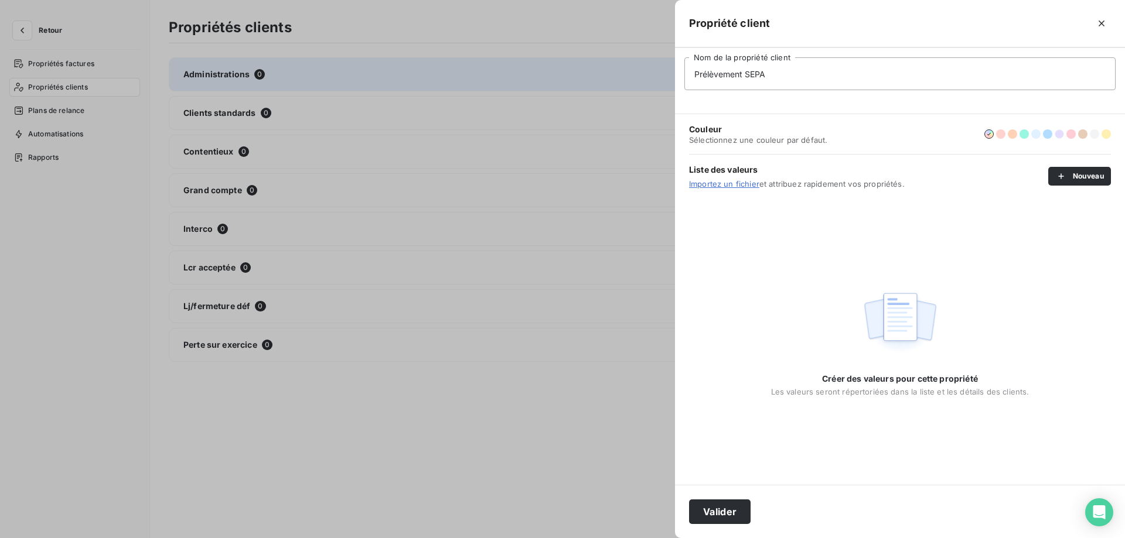
type input "Prélèvement SEPA"
click at [1061, 135] on button "button" at bounding box center [1059, 133] width 9 height 9
click at [719, 511] on button "Valider" at bounding box center [720, 512] width 62 height 25
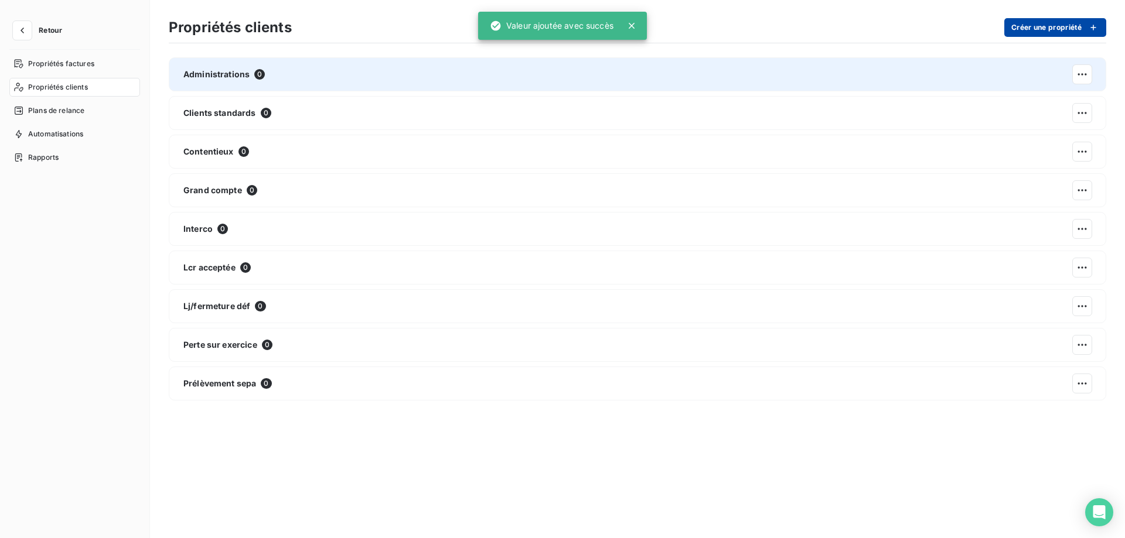
click at [1029, 30] on button "Créer une propriété" at bounding box center [1055, 27] width 102 height 19
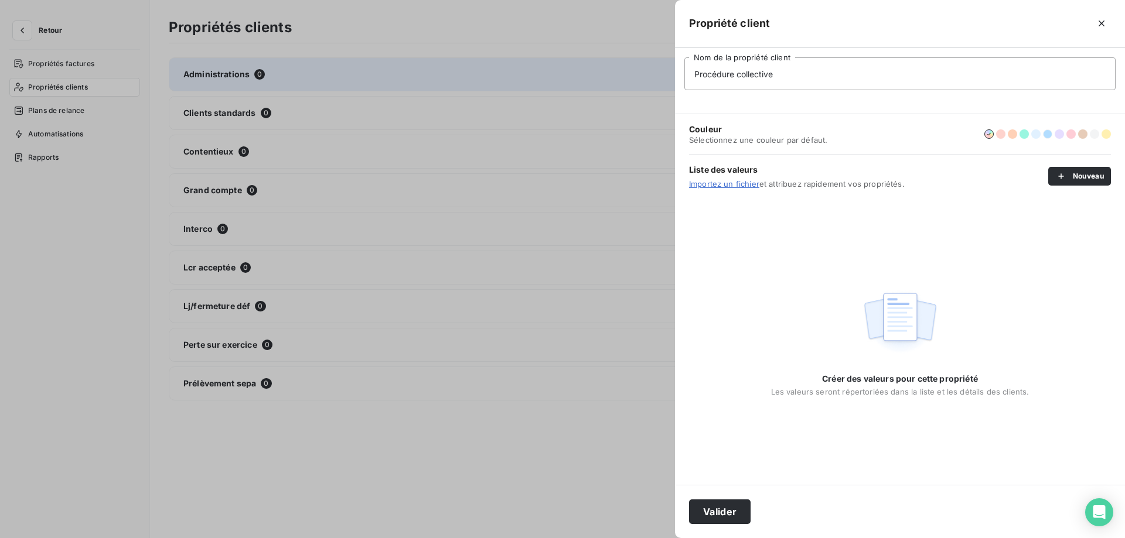
type input "Procédure collective"
click at [1046, 137] on button "button" at bounding box center [1047, 133] width 9 height 9
click at [710, 507] on button "Valider" at bounding box center [720, 512] width 62 height 25
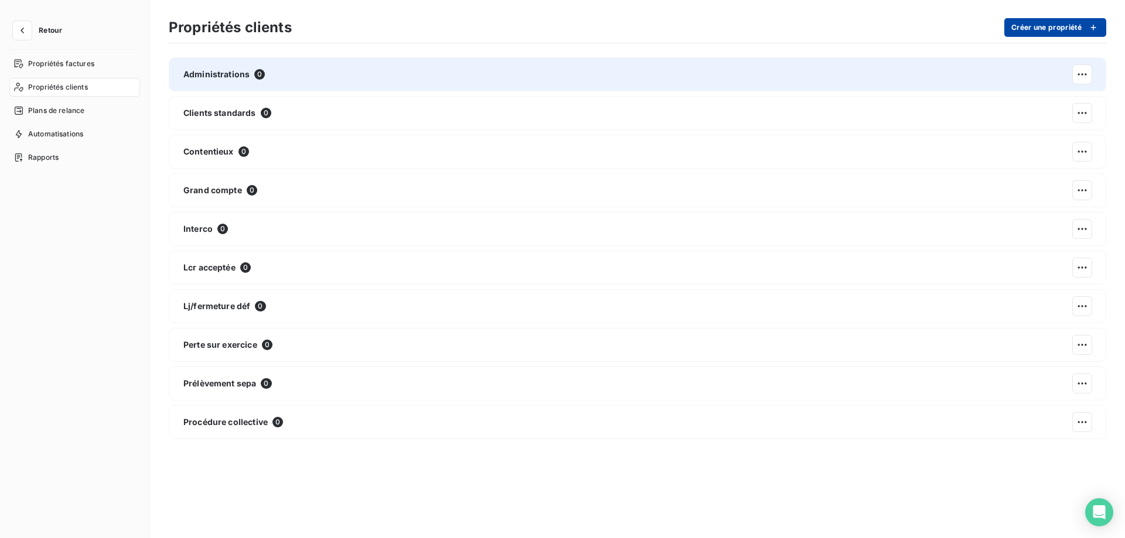
click at [1027, 30] on button "Créer une propriété" at bounding box center [1055, 27] width 102 height 19
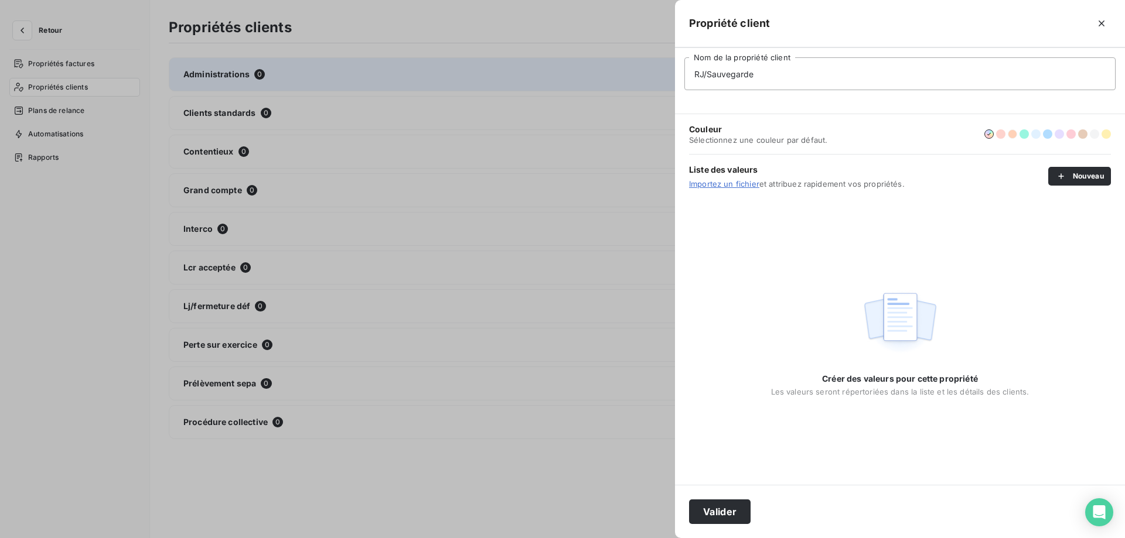
type input "RJ/Sauvegarde"
click at [1009, 135] on button "button" at bounding box center [1012, 133] width 9 height 9
click at [718, 516] on button "Valider" at bounding box center [720, 512] width 62 height 25
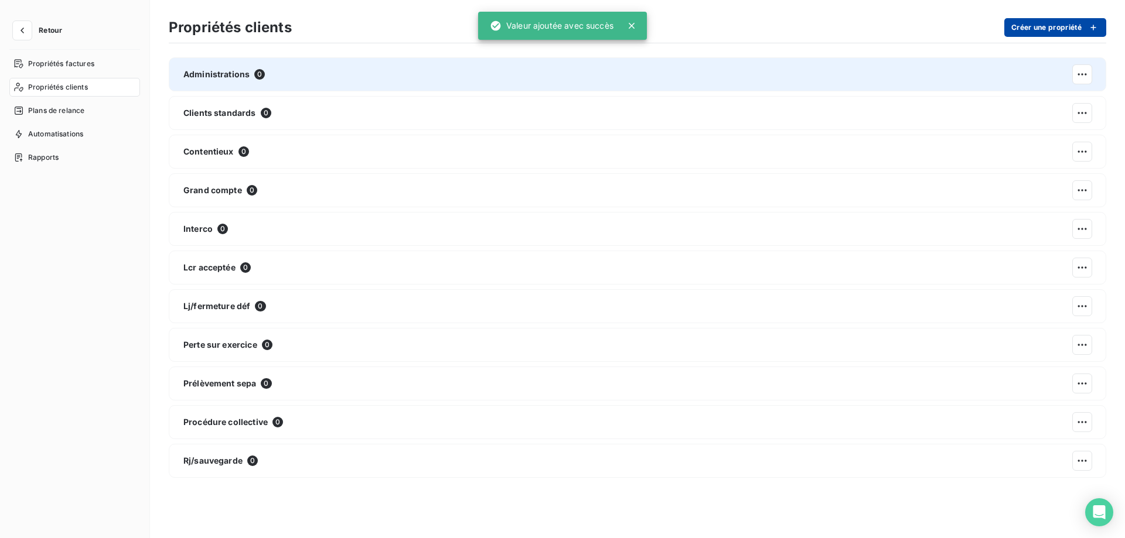
click at [1029, 32] on button "Créer une propriété" at bounding box center [1055, 27] width 102 height 19
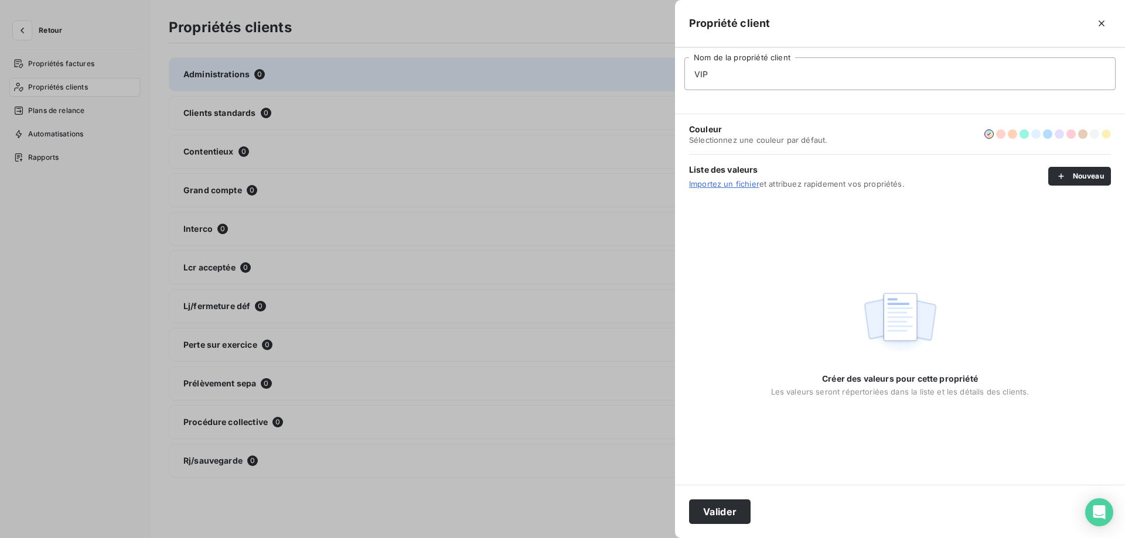
type input "VIP"
click at [1104, 132] on button "button" at bounding box center [1106, 133] width 9 height 9
click at [728, 509] on button "Valider" at bounding box center [720, 512] width 62 height 25
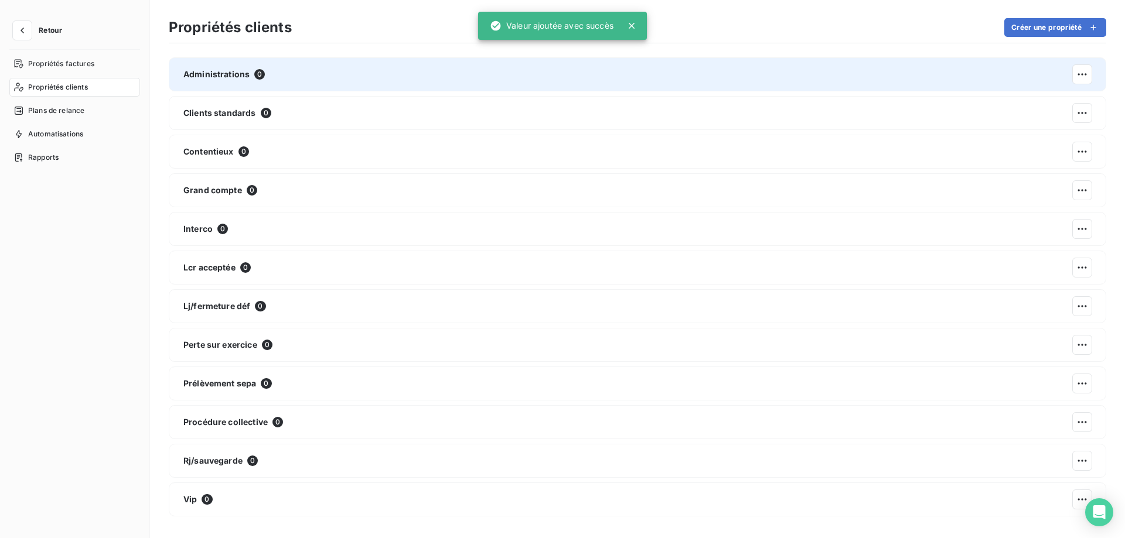
click at [54, 87] on span "Propriétés clients" at bounding box center [58, 87] width 60 height 11
click at [56, 59] on span "Propriétés factures" at bounding box center [61, 64] width 66 height 11
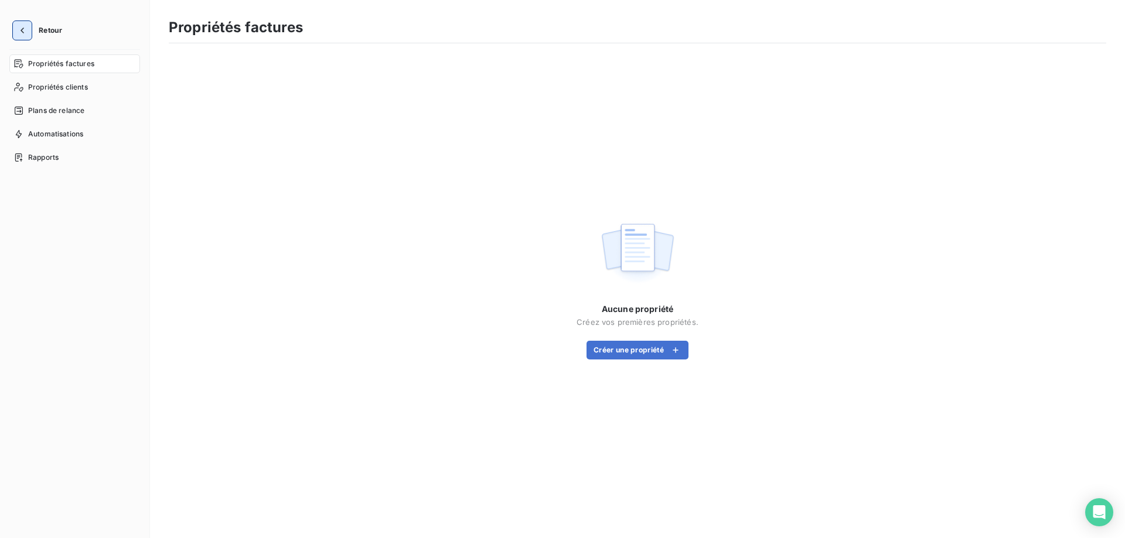
click at [23, 31] on icon "button" at bounding box center [22, 31] width 12 height 12
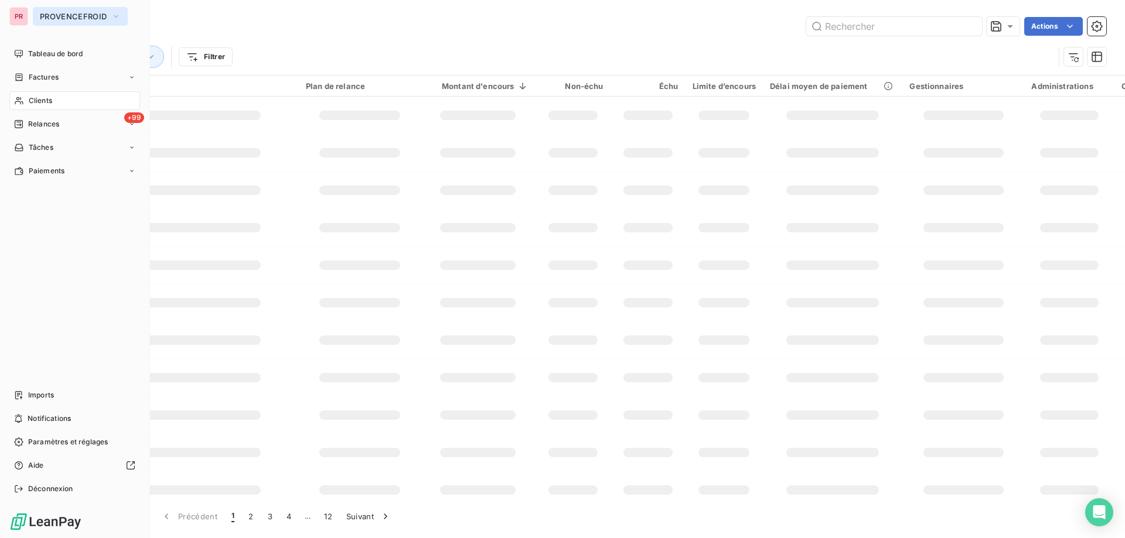
click at [83, 15] on span "PROVENCEFROID" at bounding box center [73, 16] width 67 height 9
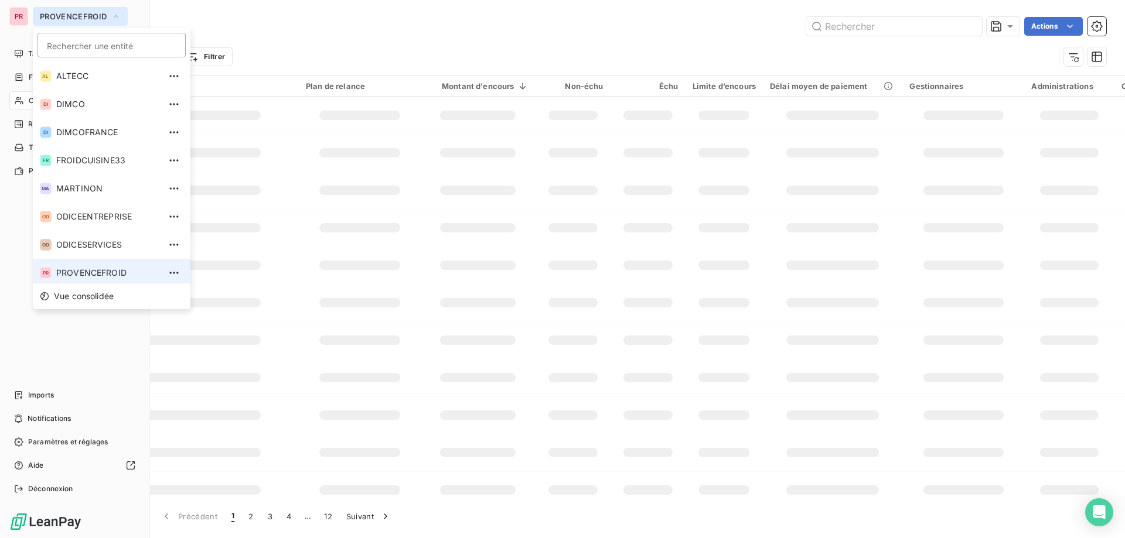
scroll to position [4, 0]
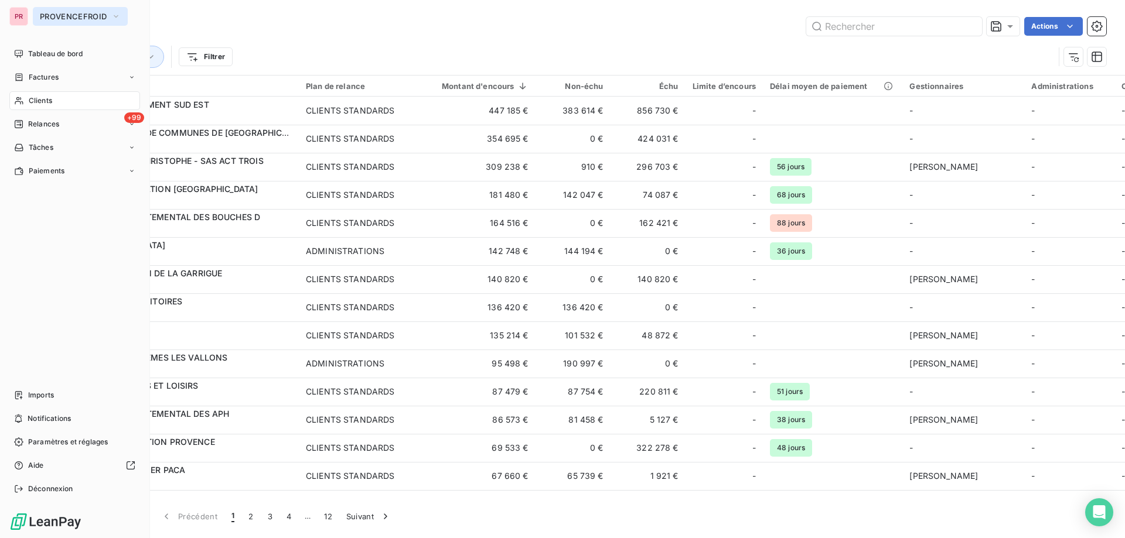
click at [58, 19] on span "PROVENCEFROID" at bounding box center [73, 16] width 67 height 9
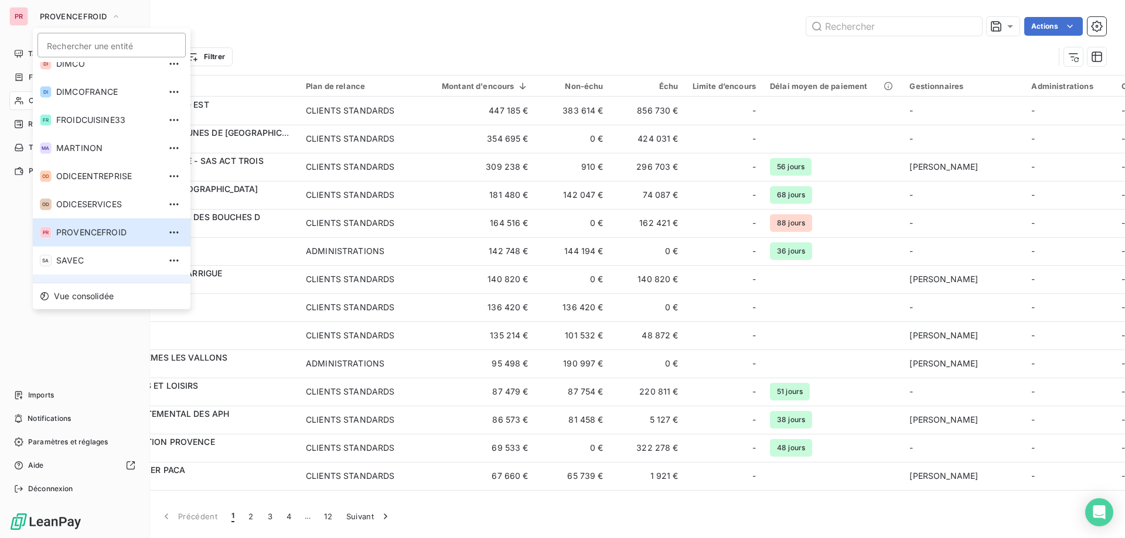
scroll to position [60, 0]
